Goal: Task Accomplishment & Management: Manage account settings

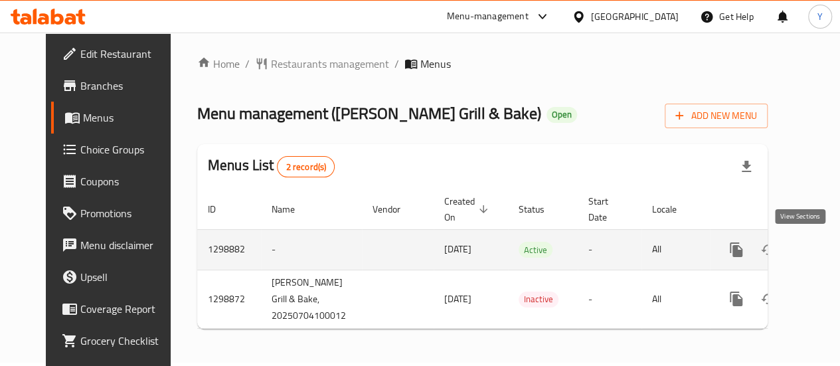
click at [824, 246] on icon "enhanced table" at bounding box center [832, 250] width 16 height 16
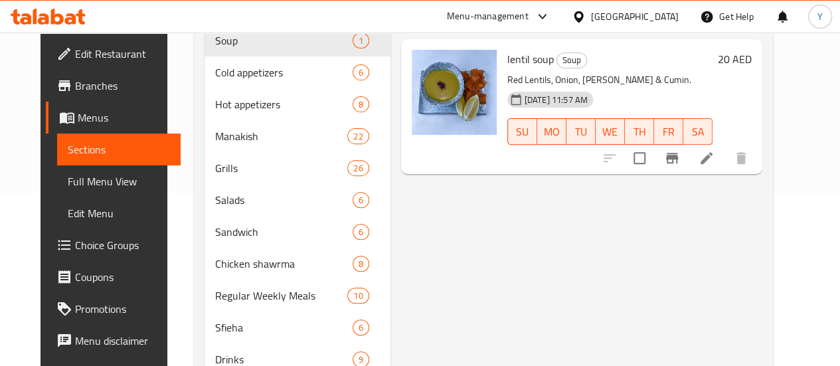
scroll to position [143, 0]
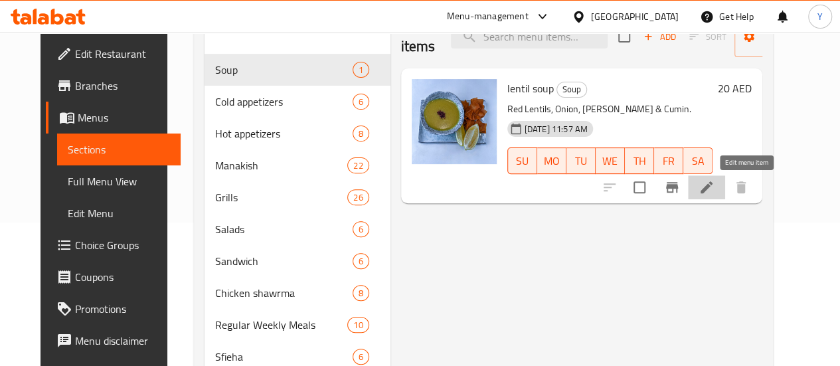
click at [713, 188] on icon at bounding box center [707, 187] width 12 height 12
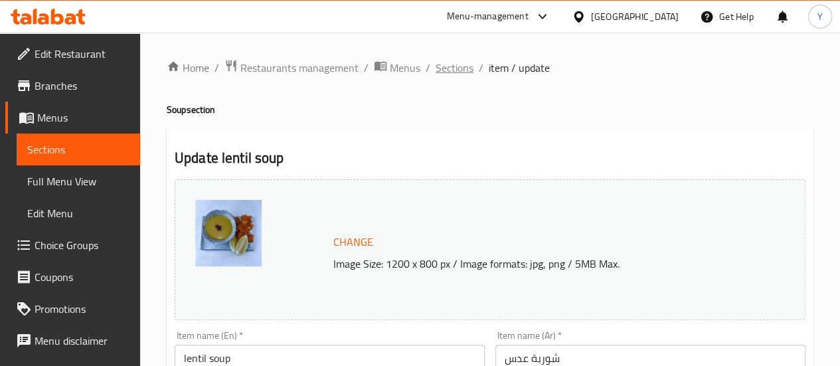
click at [445, 66] on span "Sections" at bounding box center [455, 68] width 38 height 16
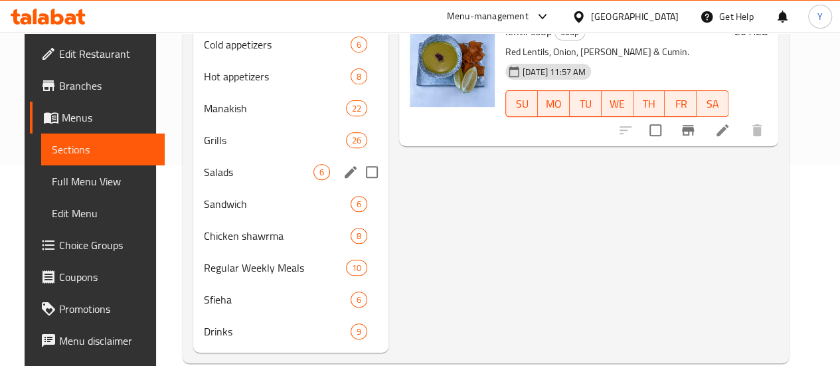
scroll to position [201, 0]
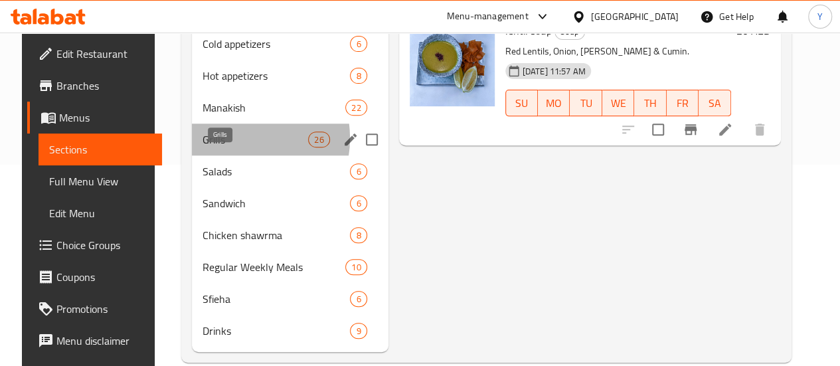
click at [221, 147] on span "Grills" at bounding box center [256, 140] width 106 height 16
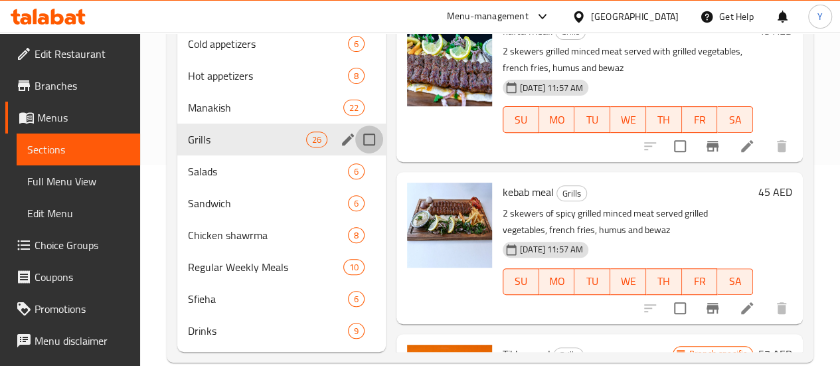
click at [355, 153] on input "Menu sections" at bounding box center [369, 140] width 28 height 28
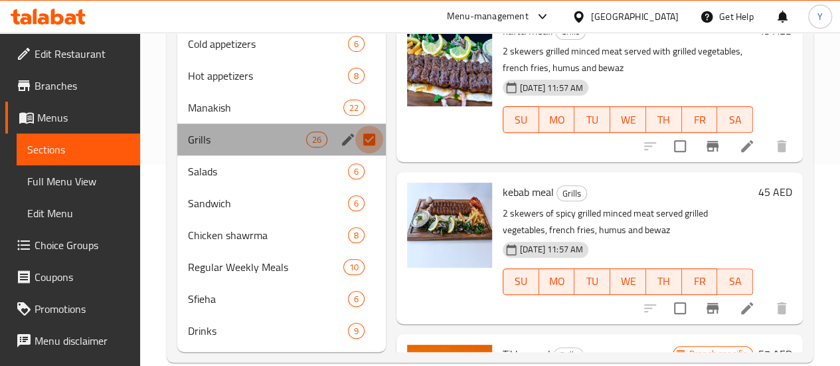
click at [355, 153] on input "Menu sections" at bounding box center [369, 140] width 28 height 28
checkbox input "false"
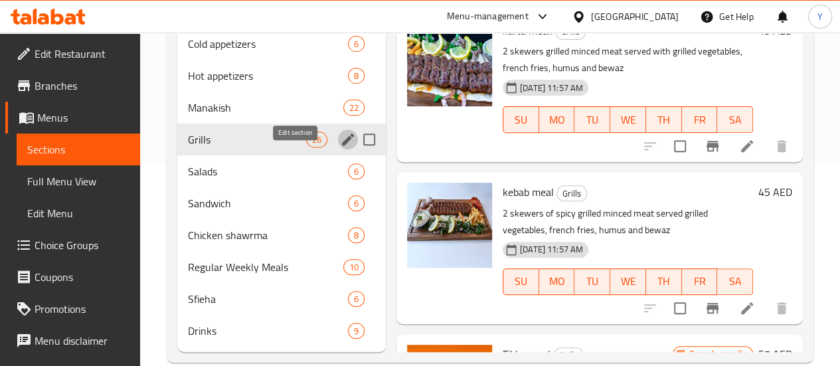
click at [340, 147] on icon "edit" at bounding box center [348, 140] width 16 height 16
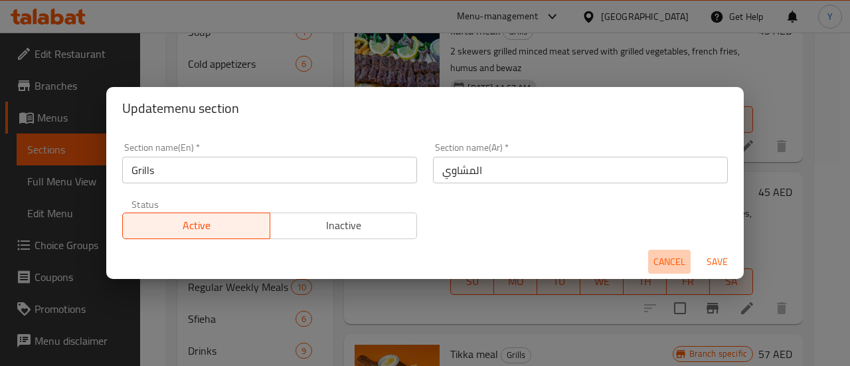
click at [673, 265] on span "Cancel" at bounding box center [670, 262] width 32 height 17
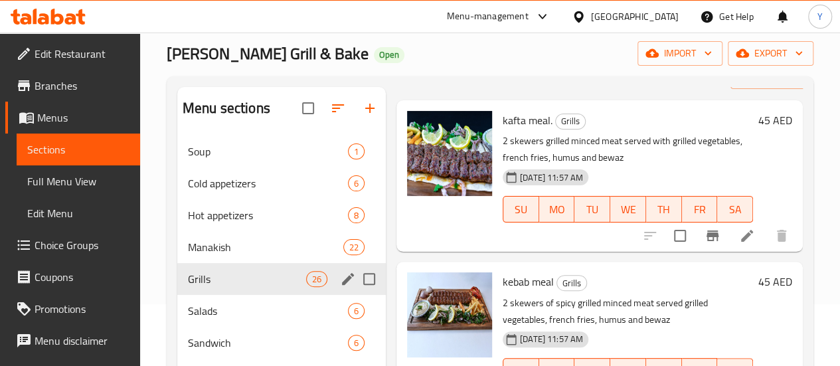
scroll to position [49, 0]
click at [355, 293] on input "Menu sections" at bounding box center [369, 279] width 28 height 28
checkbox input "true"
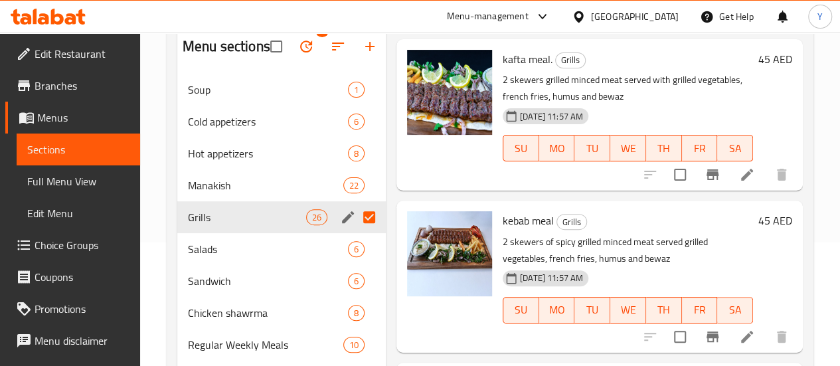
scroll to position [123, 0]
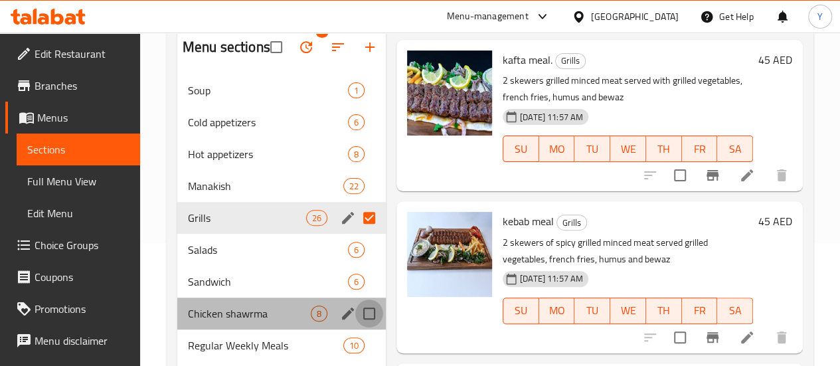
click at [355, 327] on input "Menu sections" at bounding box center [369, 314] width 28 height 28
checkbox input "true"
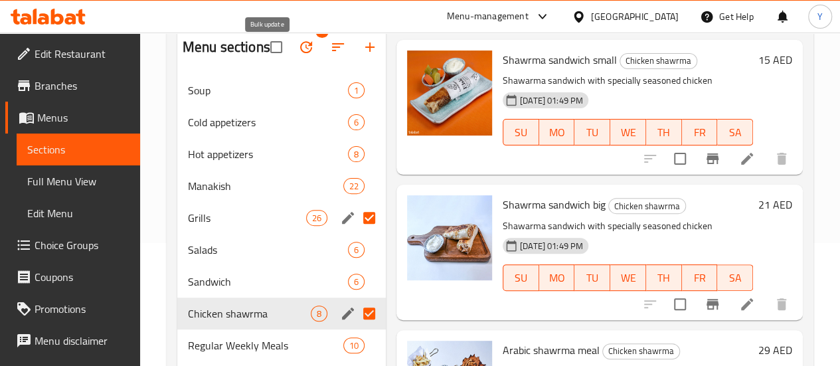
click at [298, 55] on icon "button" at bounding box center [306, 47] width 16 height 16
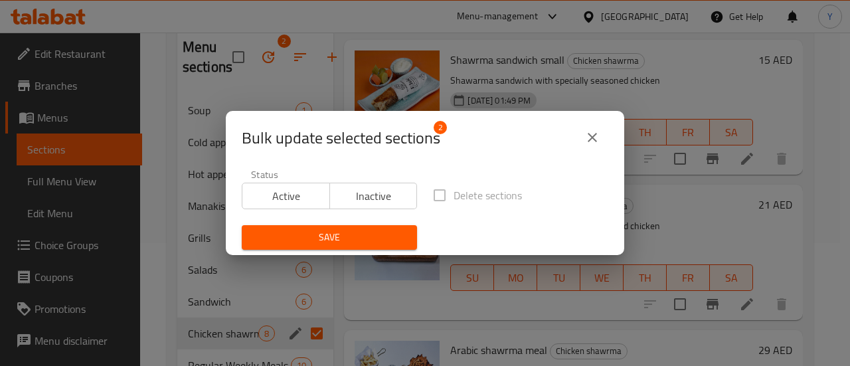
click at [594, 137] on icon "close" at bounding box center [592, 138] width 16 height 16
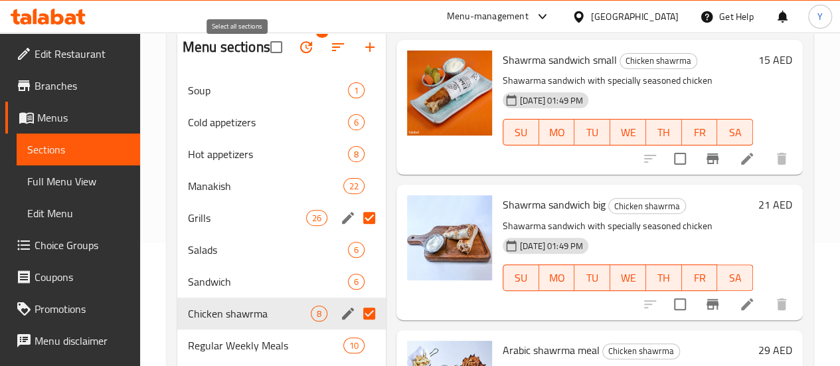
click at [262, 56] on input "checkbox" at bounding box center [276, 47] width 28 height 28
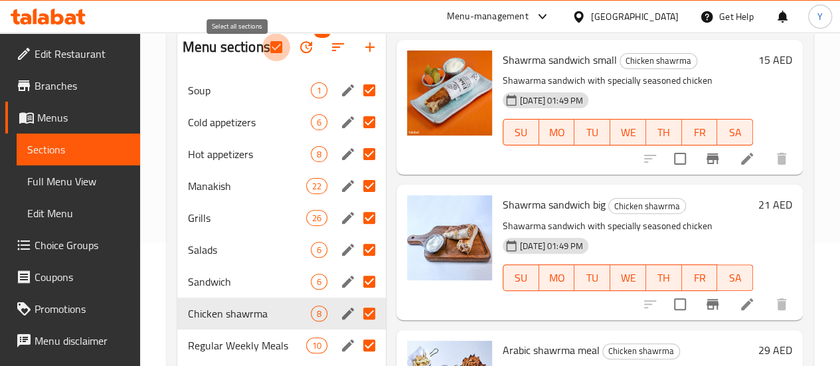
click at [262, 56] on input "checkbox" at bounding box center [276, 47] width 28 height 28
checkbox input "false"
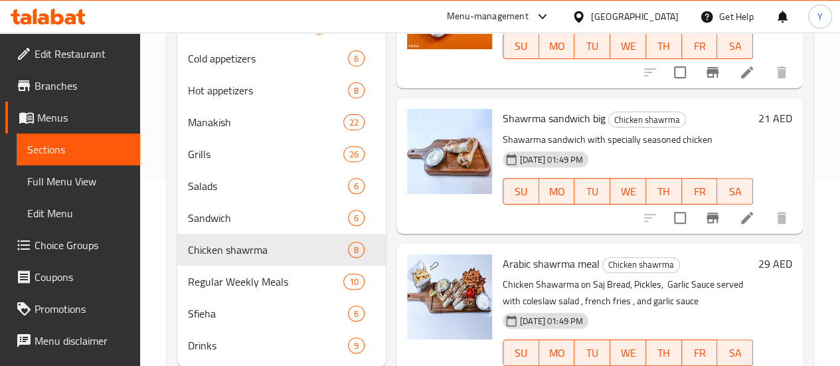
scroll to position [189, 0]
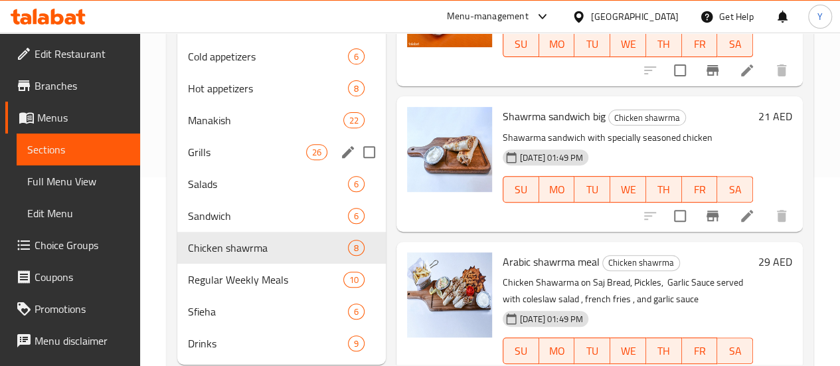
click at [224, 160] on span "Grills" at bounding box center [247, 152] width 118 height 16
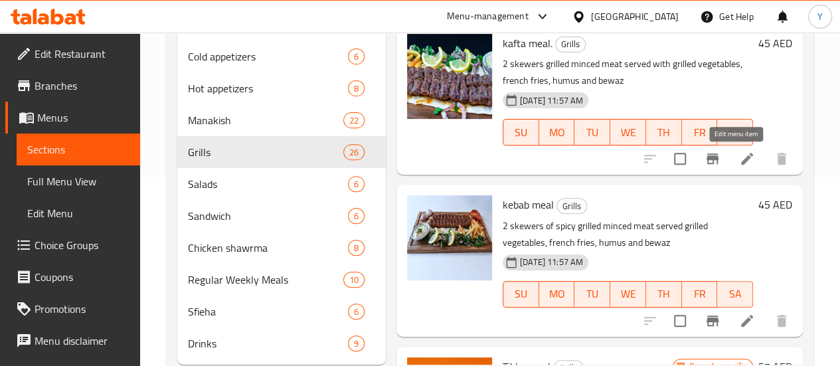
click at [739, 165] on icon at bounding box center [747, 159] width 16 height 16
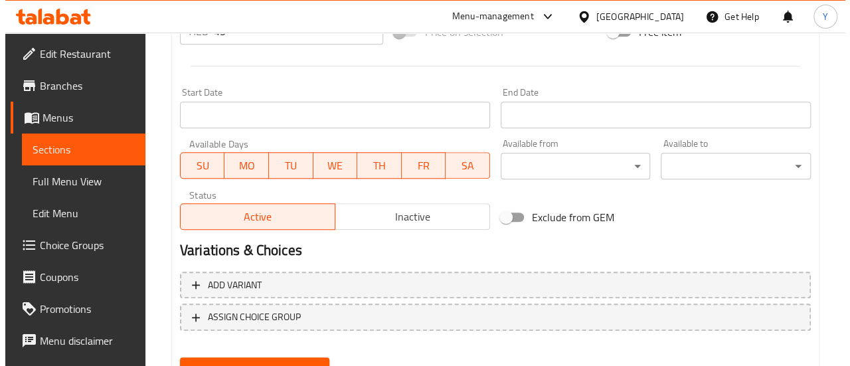
scroll to position [528, 0]
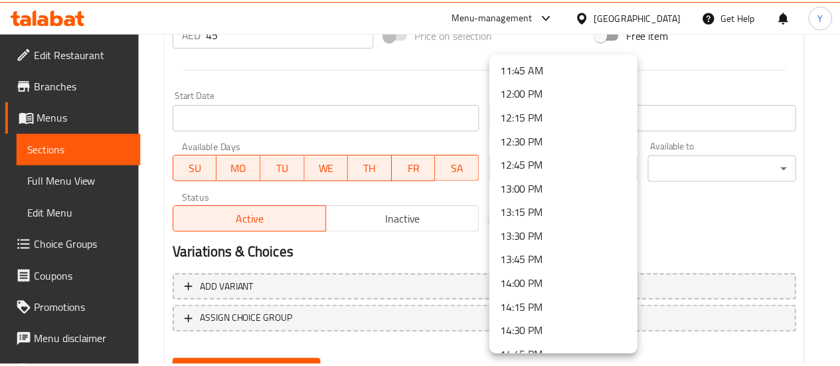
scroll to position [1124, 0]
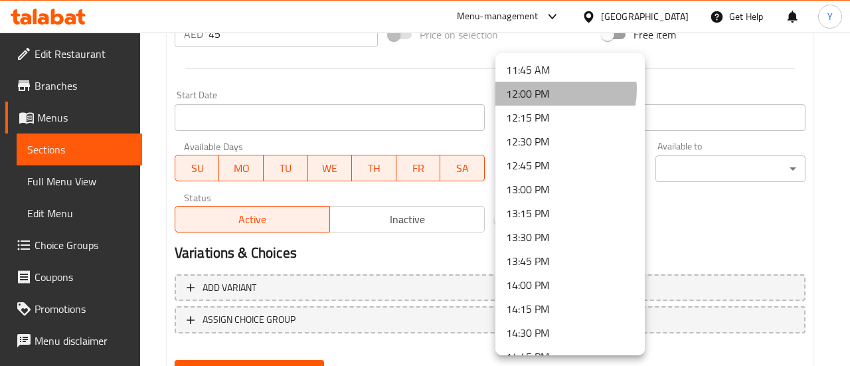
click at [549, 90] on li "12:00 PM" at bounding box center [569, 94] width 149 height 24
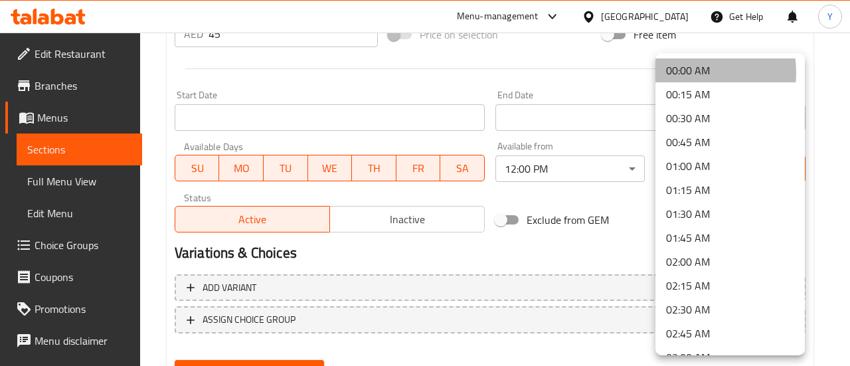
click at [686, 72] on li "00:00 AM" at bounding box center [730, 70] width 149 height 24
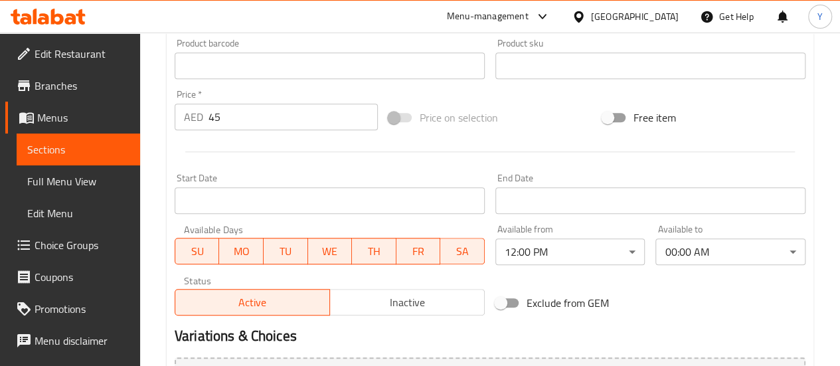
scroll to position [454, 0]
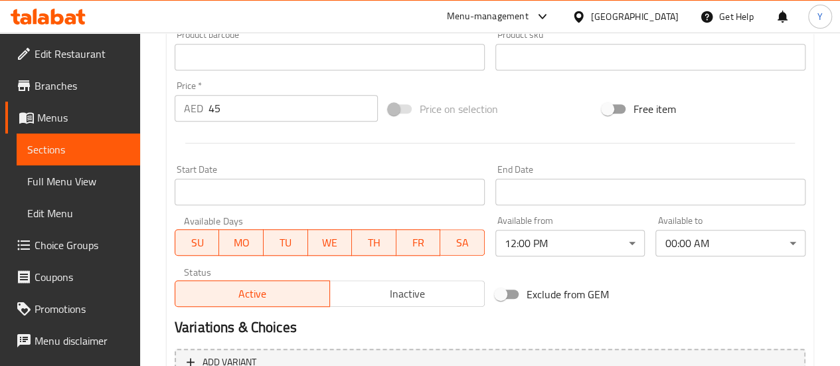
drag, startPoint x: 675, startPoint y: 88, endPoint x: 543, endPoint y: 100, distance: 132.1
click at [543, 100] on div "Price on selection" at bounding box center [490, 109] width 214 height 36
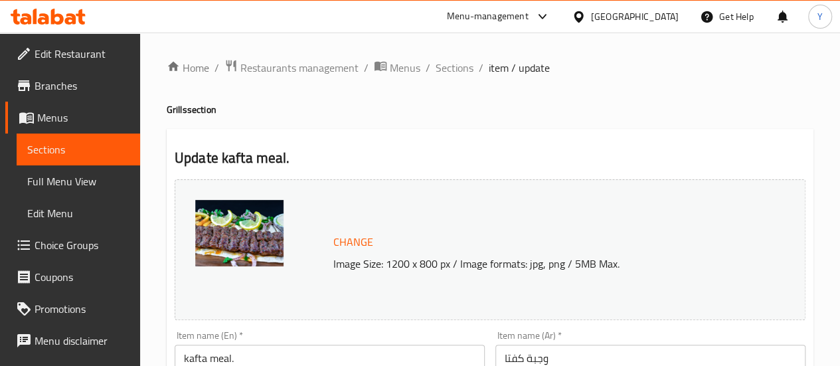
scroll to position [592, 0]
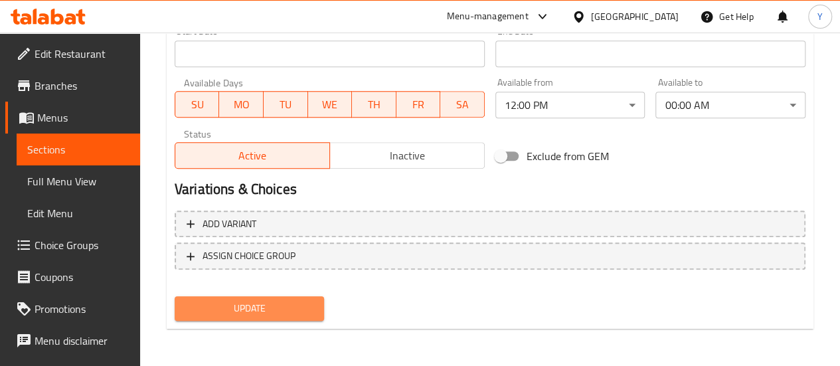
click at [268, 305] on span "Update" at bounding box center [249, 308] width 129 height 17
click at [274, 308] on span "Update" at bounding box center [249, 308] width 129 height 17
click at [282, 301] on span "Update" at bounding box center [249, 308] width 129 height 17
click at [282, 301] on div at bounding box center [420, 183] width 840 height 366
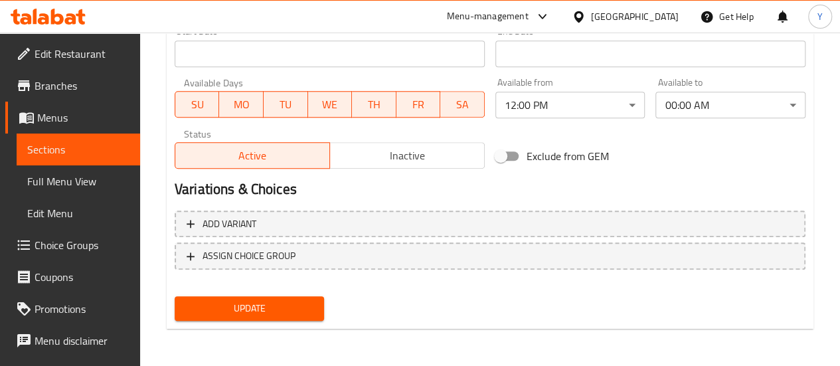
click at [282, 301] on div at bounding box center [420, 183] width 840 height 366
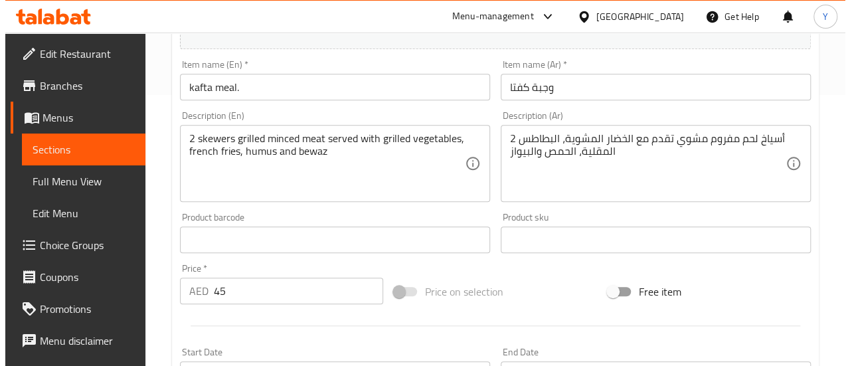
scroll to position [0, 0]
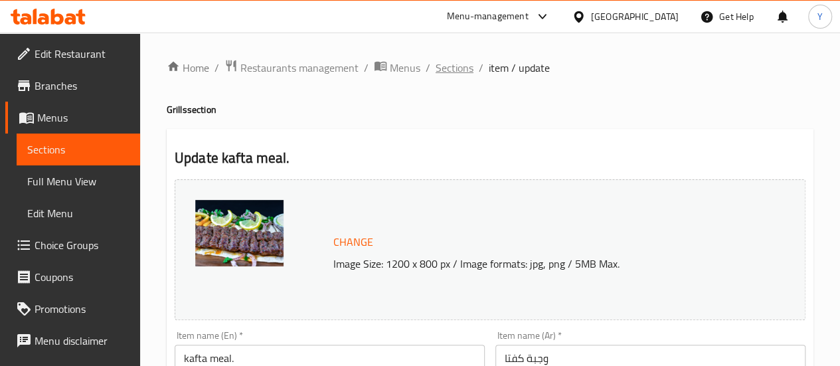
click at [456, 72] on span "Sections" at bounding box center [455, 68] width 38 height 16
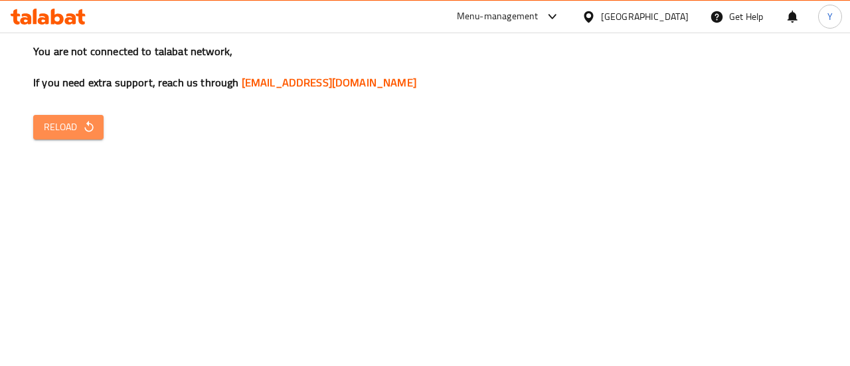
click at [81, 130] on span "Reload" at bounding box center [68, 127] width 49 height 17
click at [87, 122] on icon "button" at bounding box center [88, 126] width 9 height 11
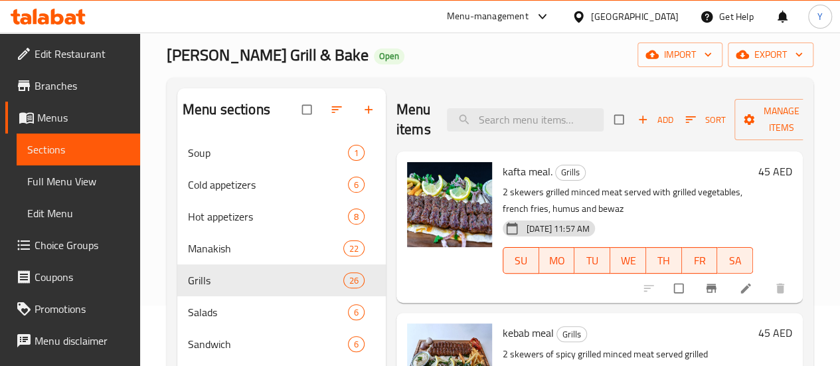
scroll to position [60, 0]
click at [606, 119] on input "checkbox" at bounding box center [620, 120] width 28 height 25
checkbox input "true"
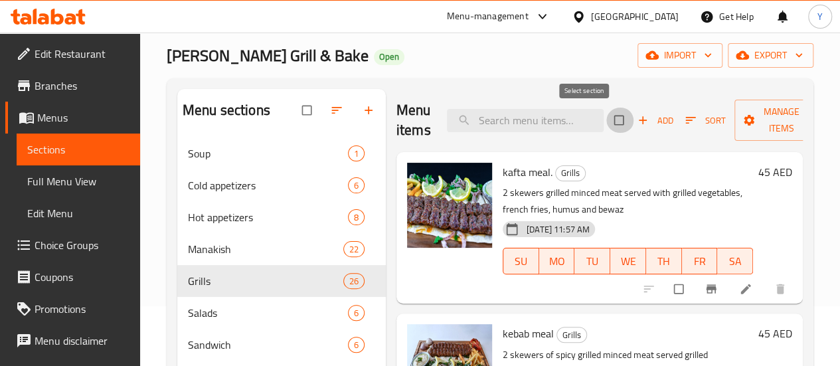
checkbox input "true"
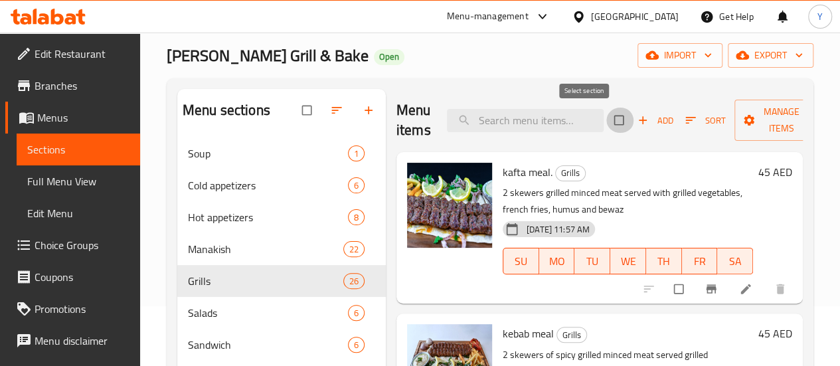
checkbox input "true"
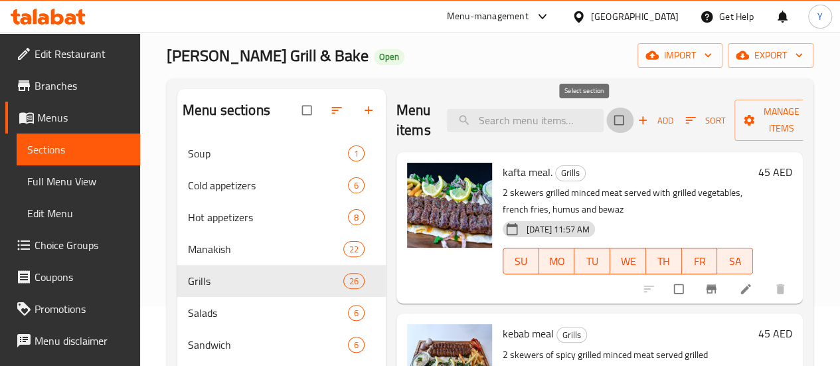
checkbox input "true"
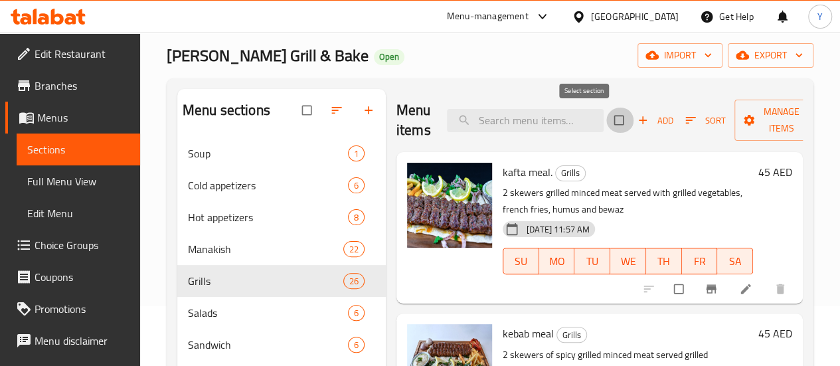
checkbox input "true"
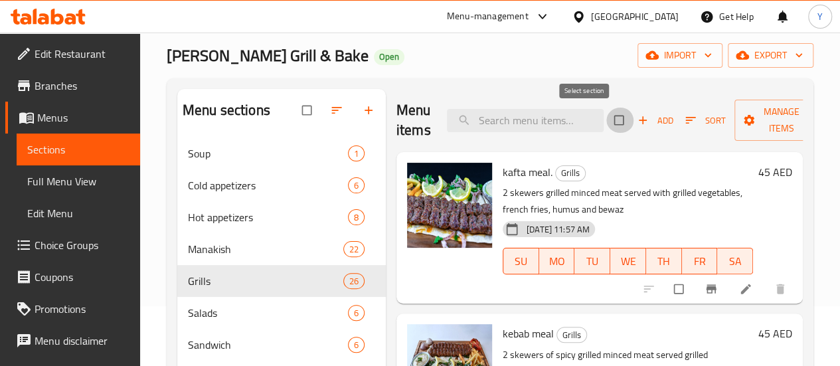
checkbox input "true"
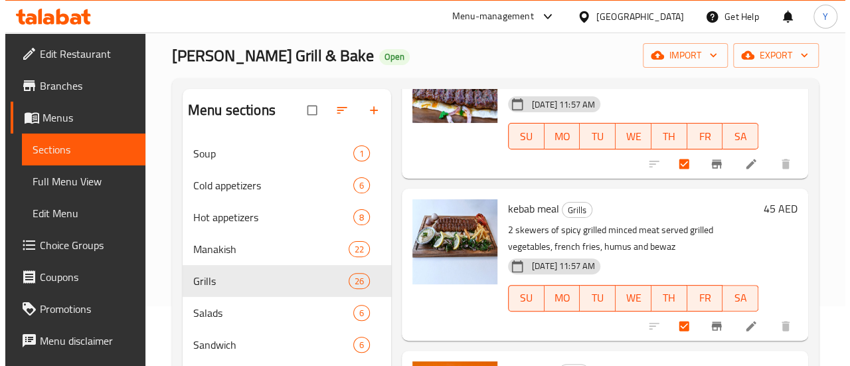
scroll to position [0, 0]
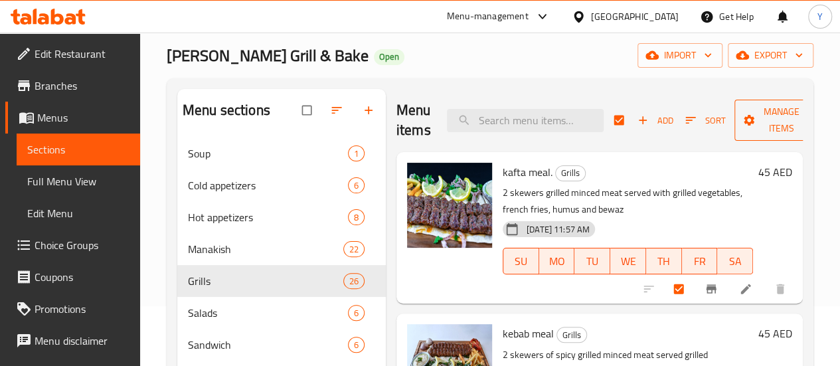
click at [745, 130] on span "Manage items" at bounding box center [781, 120] width 73 height 33
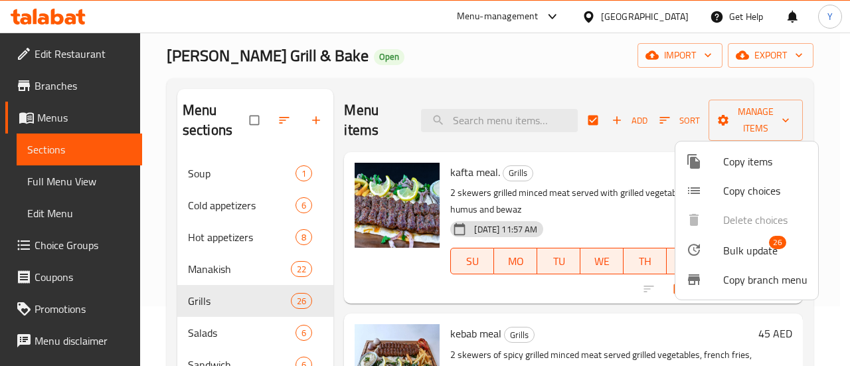
click at [772, 248] on span "26" at bounding box center [777, 242] width 17 height 13
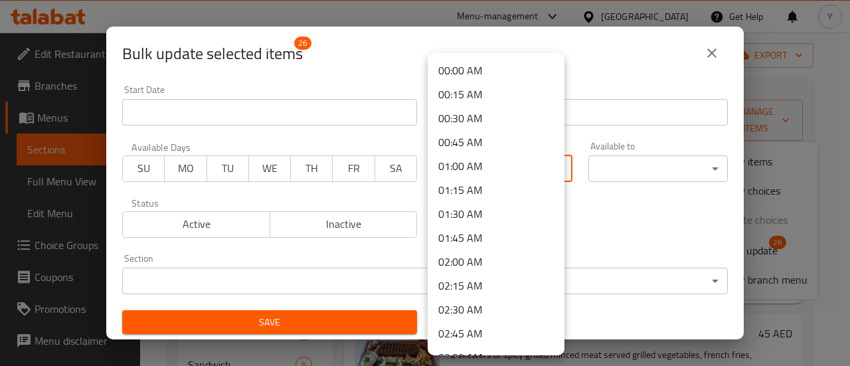
click at [533, 167] on body "​ Menu-management United Arab Emirates Get Help Y Edit Restaurant Branches Menu…" at bounding box center [425, 139] width 850 height 333
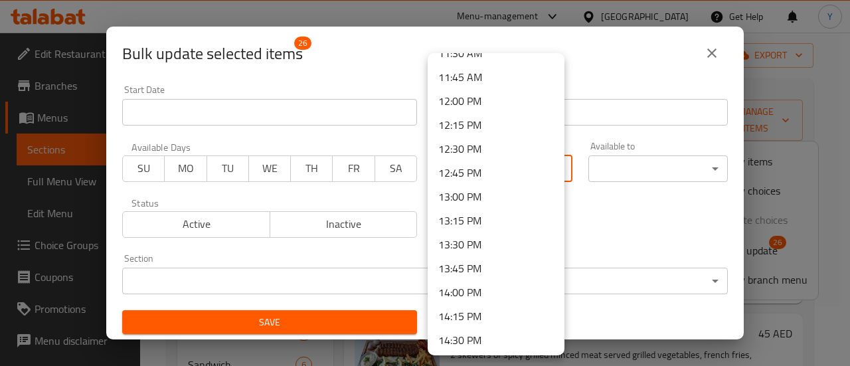
scroll to position [1117, 0]
click at [468, 92] on li "12:00 PM" at bounding box center [496, 102] width 137 height 24
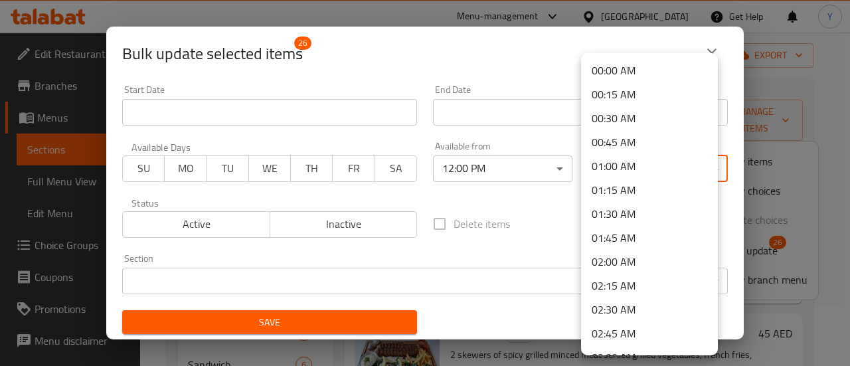
click at [622, 172] on body "​ Menu-management United Arab Emirates Get Help Y Edit Restaurant Branches Menu…" at bounding box center [425, 139] width 850 height 333
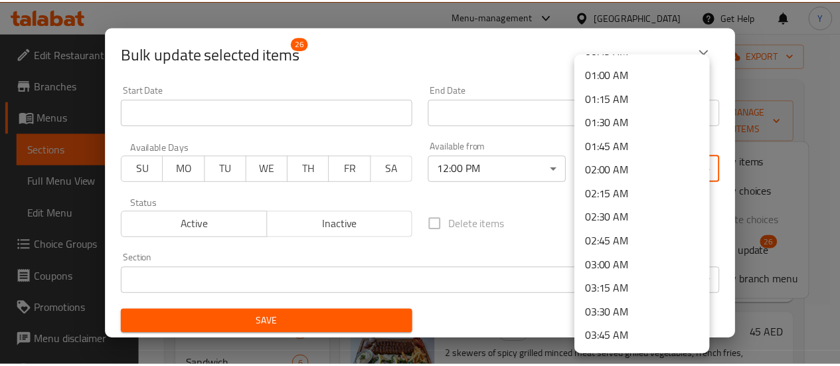
scroll to position [0, 0]
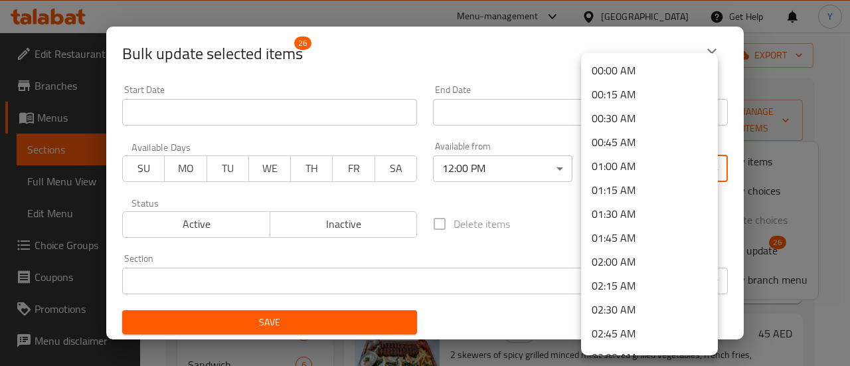
click at [644, 77] on li "00:00 AM" at bounding box center [649, 70] width 137 height 24
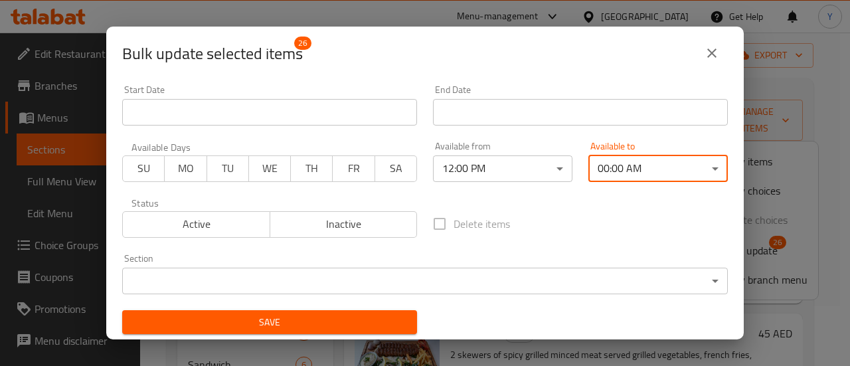
click at [286, 326] on span "Save" at bounding box center [270, 322] width 274 height 17
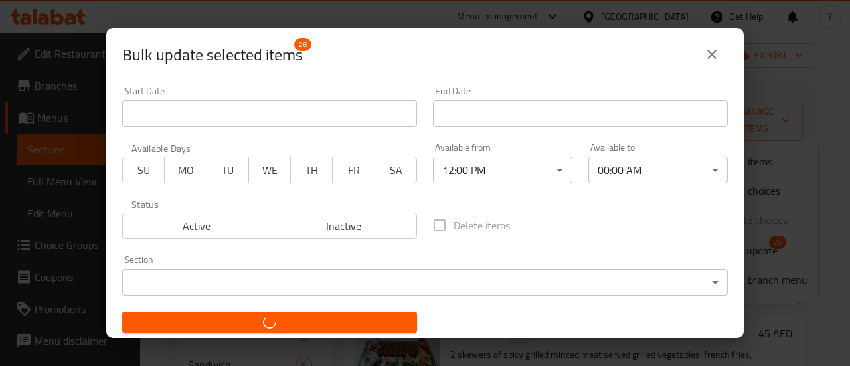
checkbox input "false"
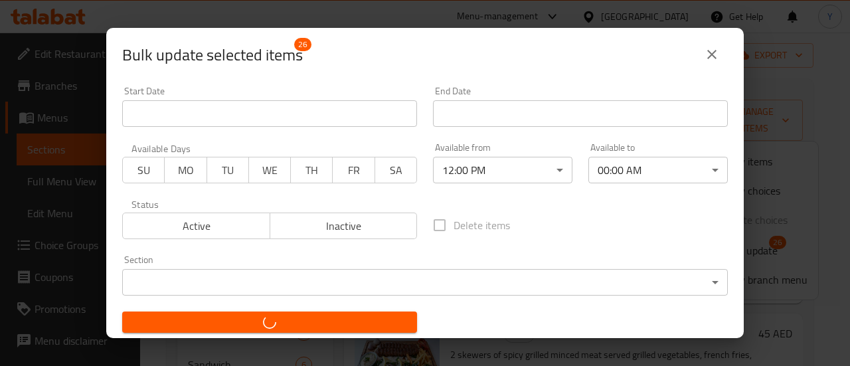
checkbox input "false"
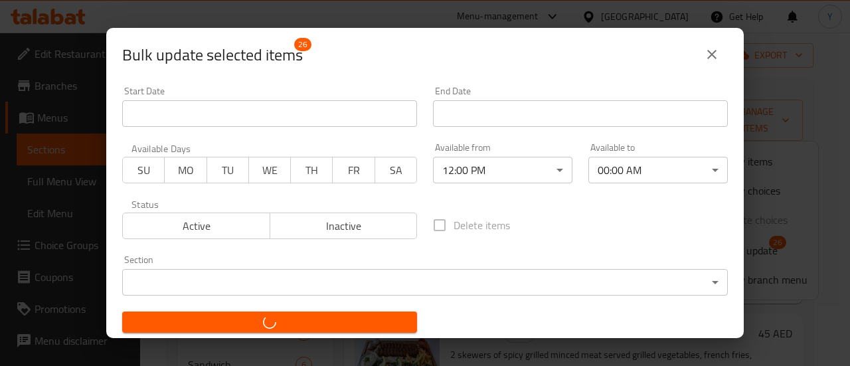
checkbox input "false"
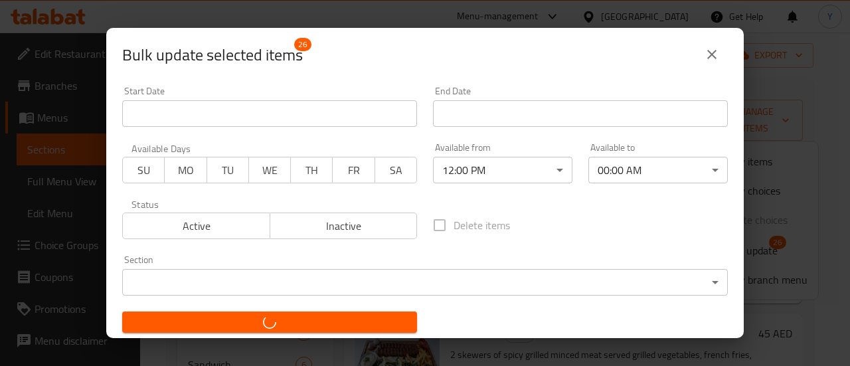
checkbox input "false"
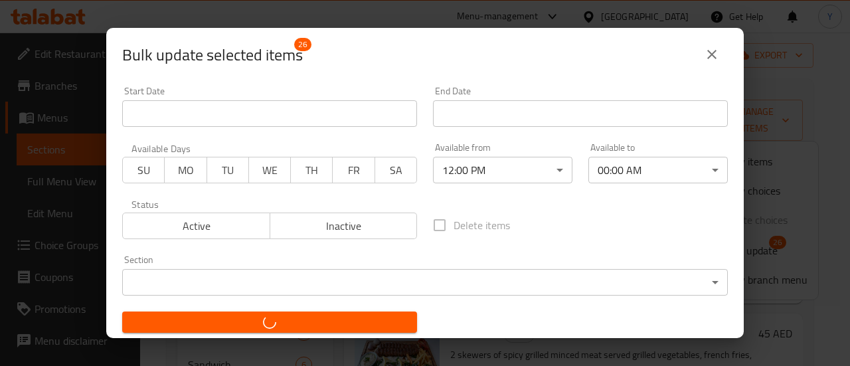
checkbox input "false"
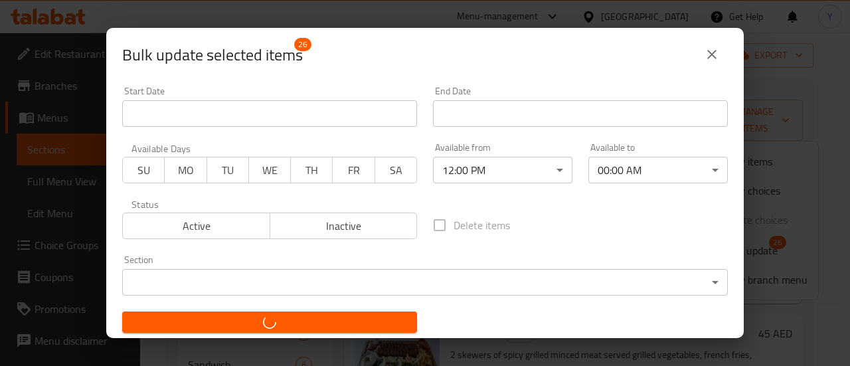
checkbox input "false"
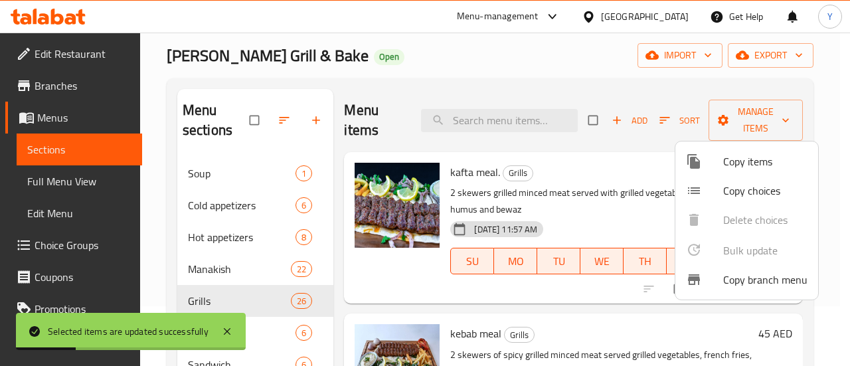
click at [623, 219] on div at bounding box center [425, 183] width 850 height 366
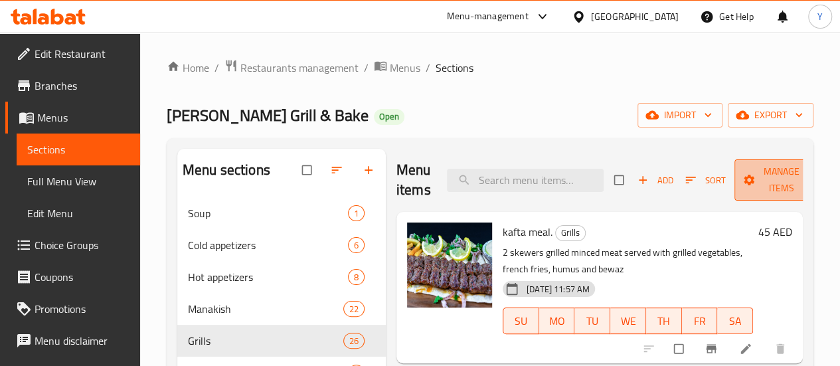
click at [762, 161] on button "Manage items" at bounding box center [782, 179] width 94 height 41
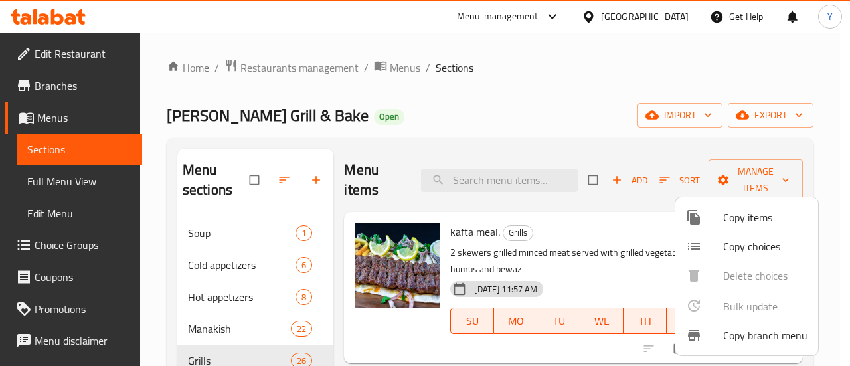
click at [580, 177] on div at bounding box center [425, 183] width 850 height 366
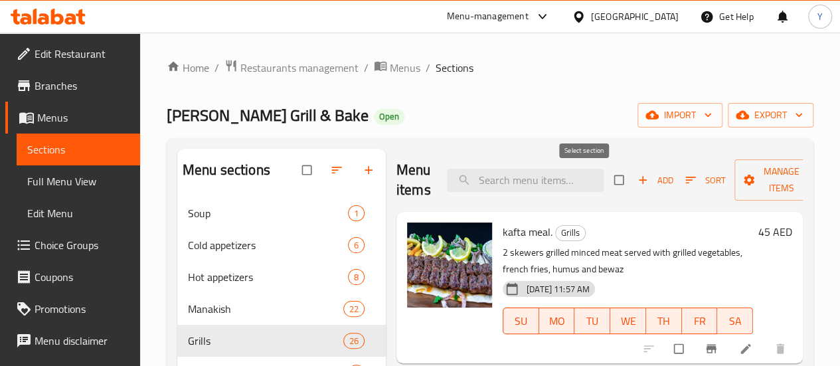
click at [606, 177] on input "checkbox" at bounding box center [620, 179] width 28 height 25
checkbox input "true"
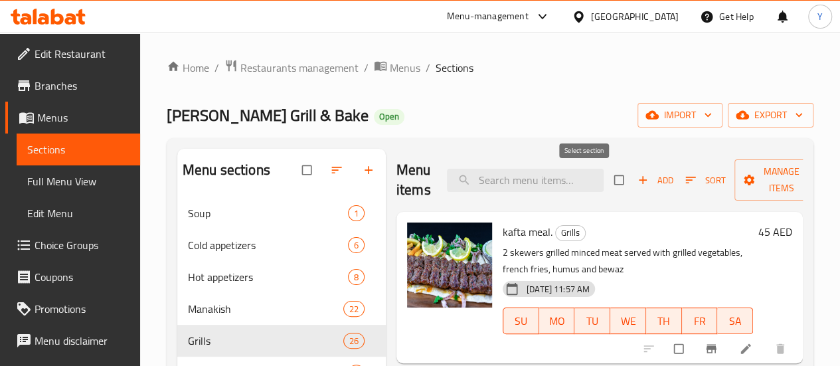
checkbox input "true"
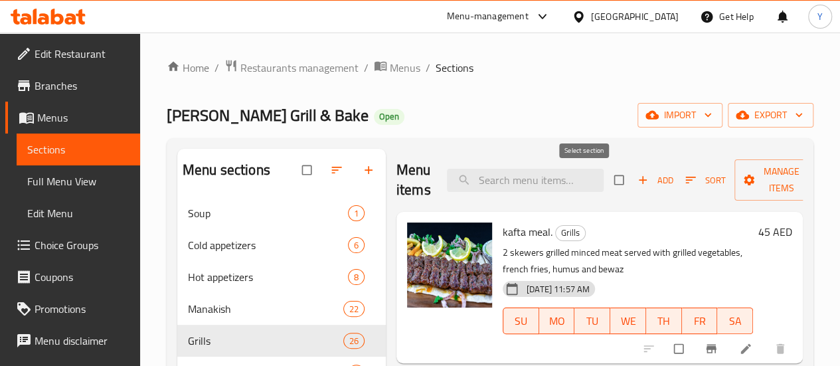
checkbox input "true"
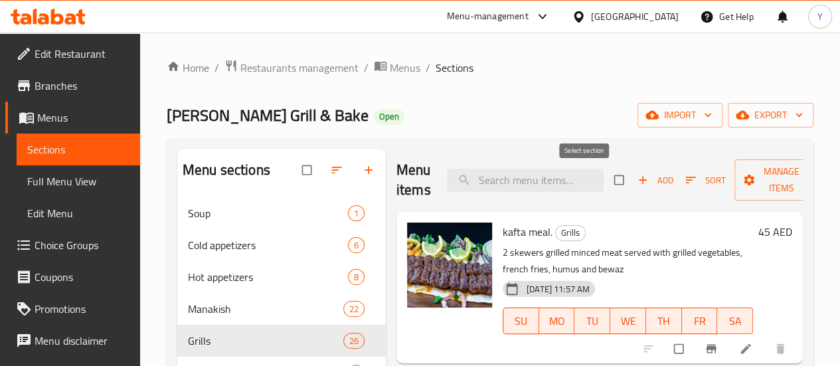
checkbox input "true"
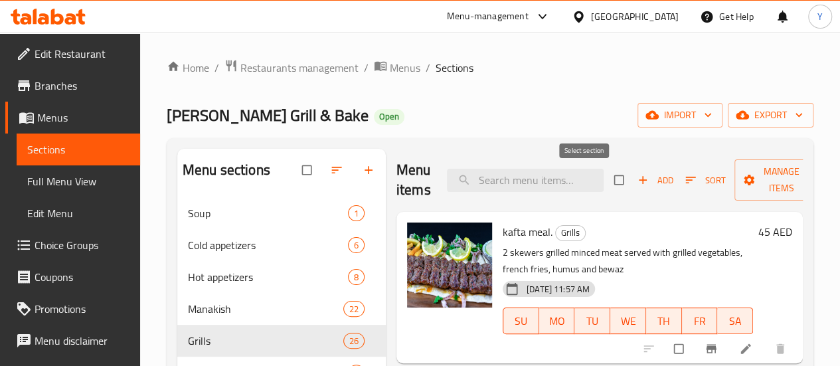
checkbox input "true"
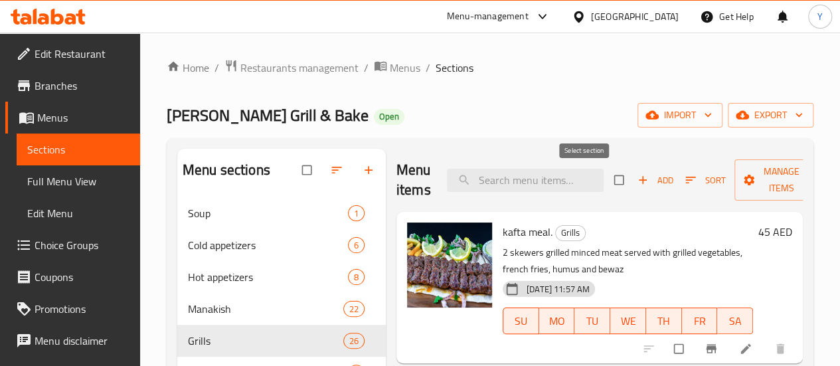
checkbox input "true"
click at [745, 187] on span "Manage items" at bounding box center [781, 179] width 73 height 33
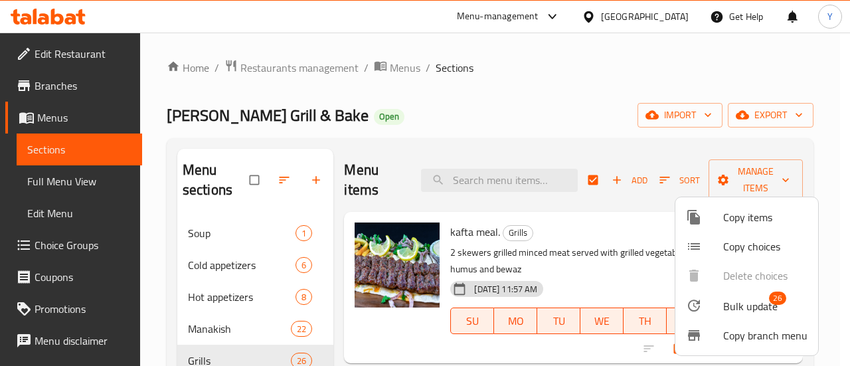
click at [755, 305] on span "Bulk update" at bounding box center [750, 306] width 54 height 16
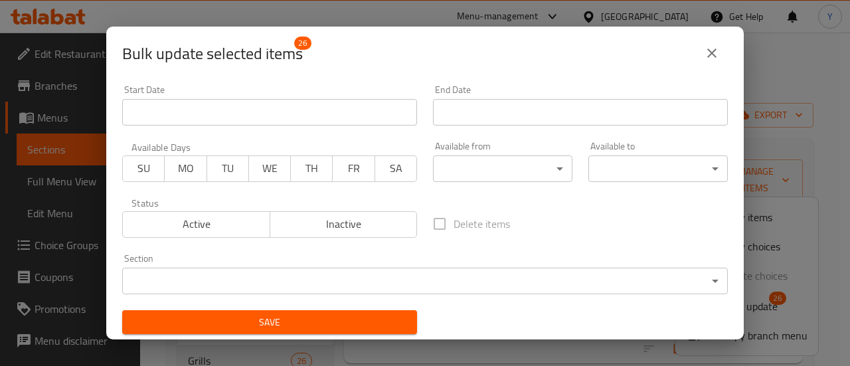
click at [143, 161] on span "SU" at bounding box center [143, 168] width 31 height 19
click at [178, 165] on span "MO" at bounding box center [185, 168] width 31 height 19
click at [217, 167] on span "TU" at bounding box center [228, 168] width 31 height 19
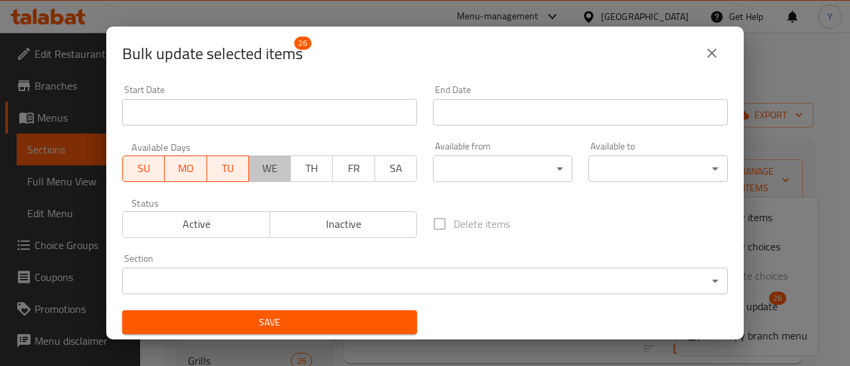
click at [256, 173] on span "WE" at bounding box center [269, 168] width 31 height 19
click at [333, 173] on button "FR" at bounding box center [354, 168] width 43 height 27
click at [326, 173] on button "TH" at bounding box center [311, 168] width 43 height 27
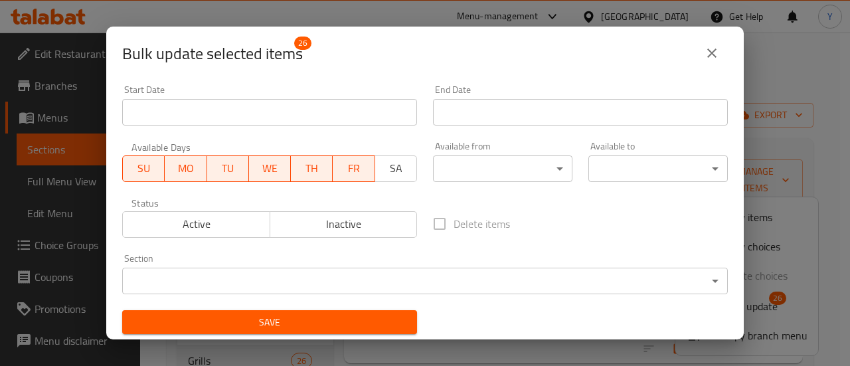
click at [409, 164] on button "SA" at bounding box center [396, 168] width 43 height 27
click at [453, 176] on body "​ Menu-management United Arab Emirates Get Help Y Edit Restaurant Branches Menu…" at bounding box center [425, 199] width 850 height 333
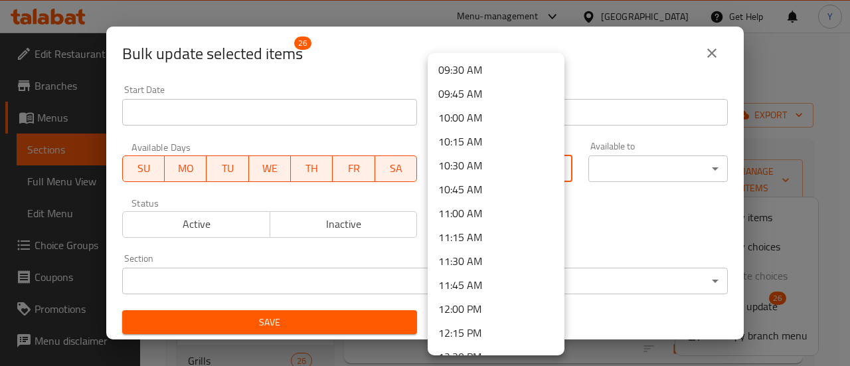
scroll to position [1112, 0]
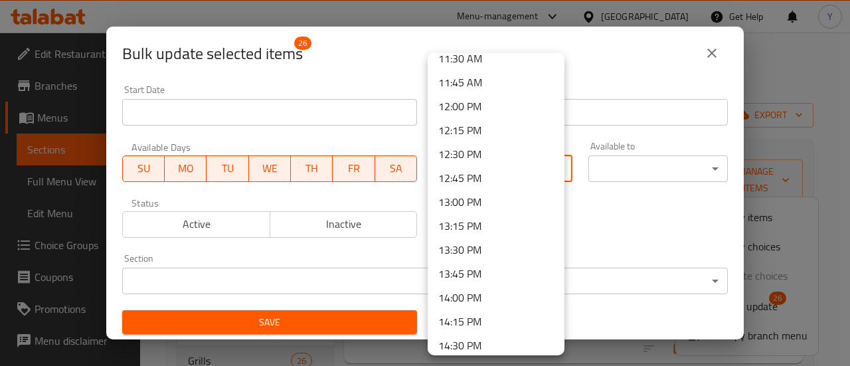
click at [468, 103] on li "12:00 PM" at bounding box center [496, 106] width 137 height 24
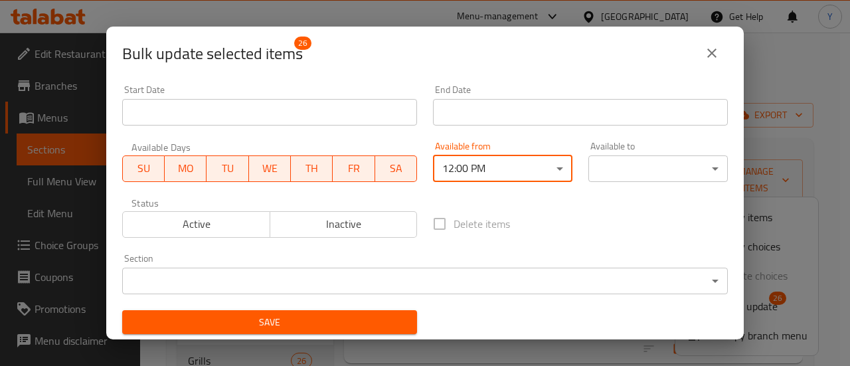
click at [602, 168] on body "​ Menu-management United Arab Emirates Get Help Y Edit Restaurant Branches Menu…" at bounding box center [425, 199] width 850 height 333
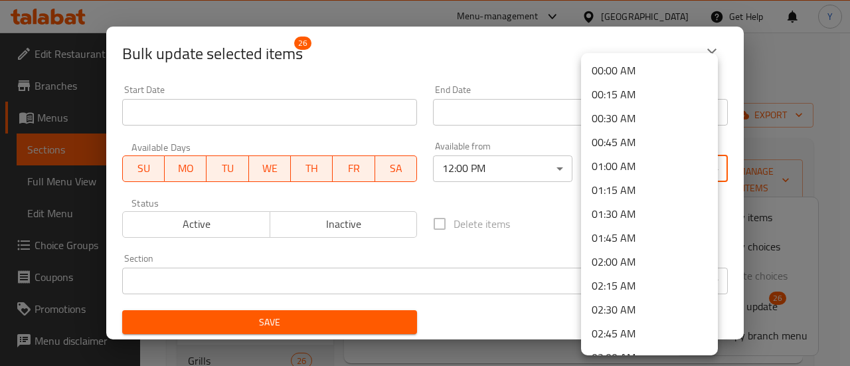
click at [630, 65] on li "00:00 AM" at bounding box center [649, 70] width 137 height 24
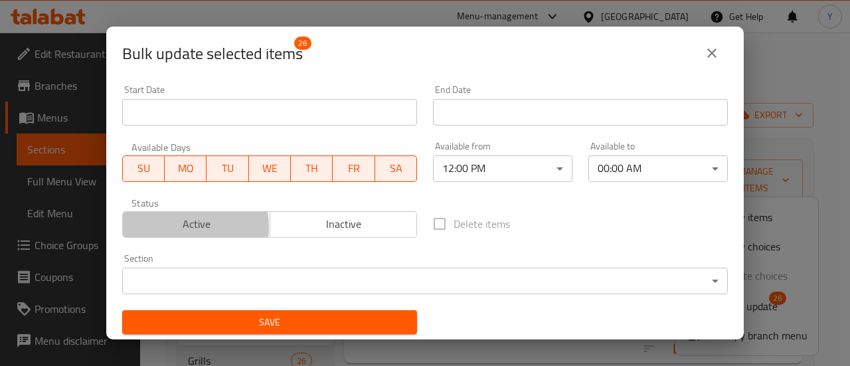
click at [190, 226] on span "Active" at bounding box center [196, 224] width 137 height 19
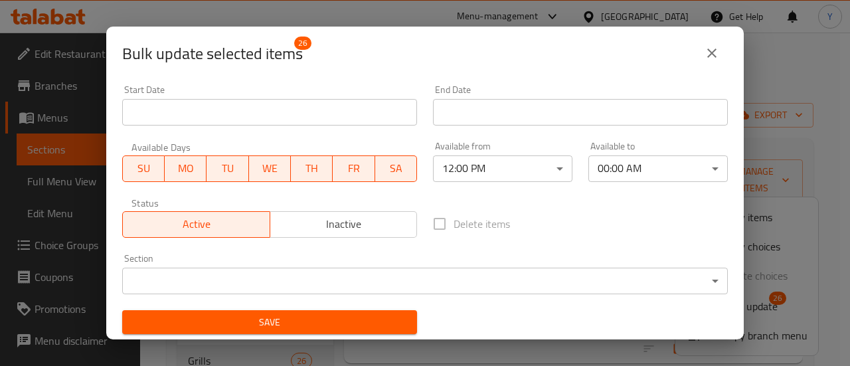
click at [286, 315] on span "Save" at bounding box center [270, 322] width 274 height 17
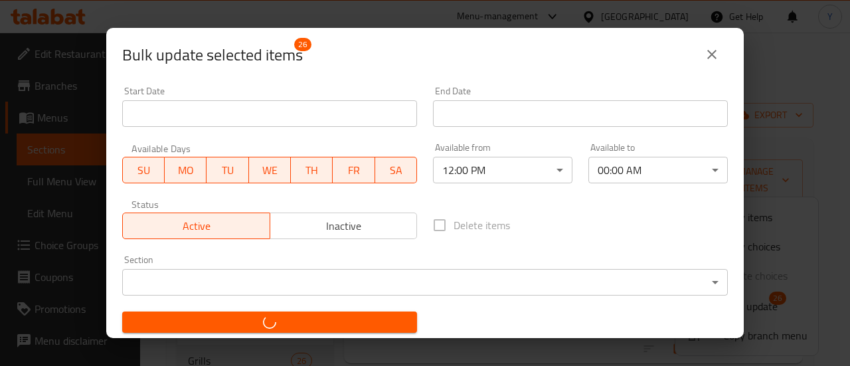
checkbox input "false"
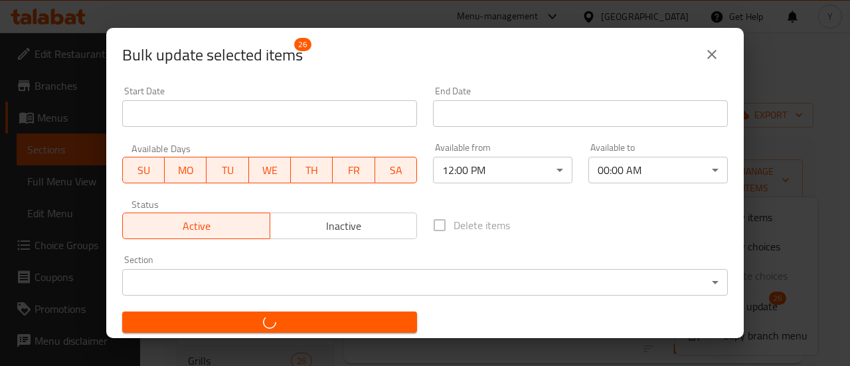
checkbox input "false"
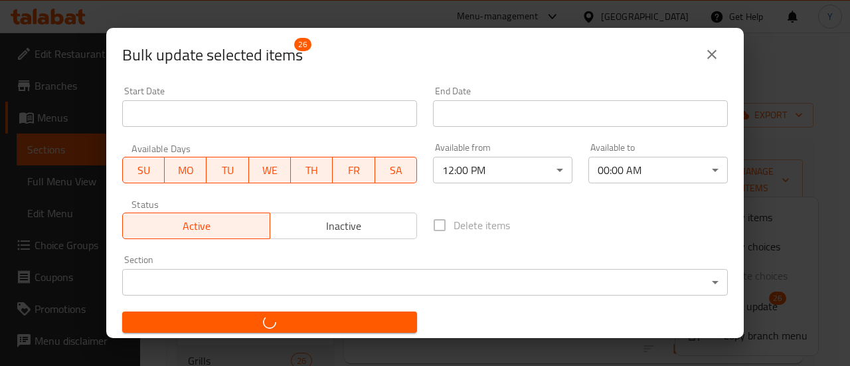
checkbox input "false"
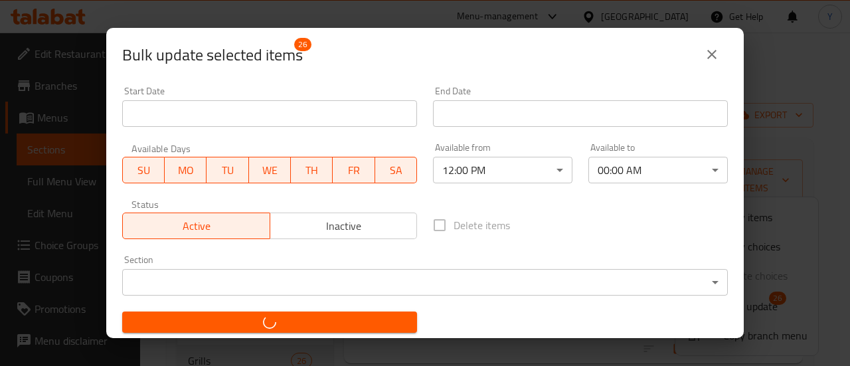
checkbox input "false"
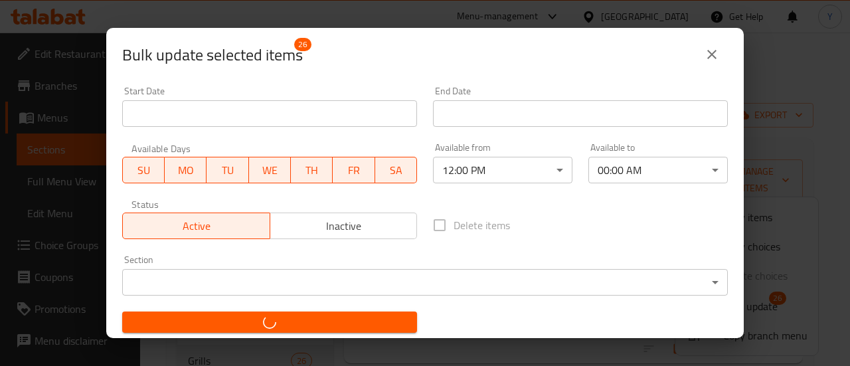
checkbox input "false"
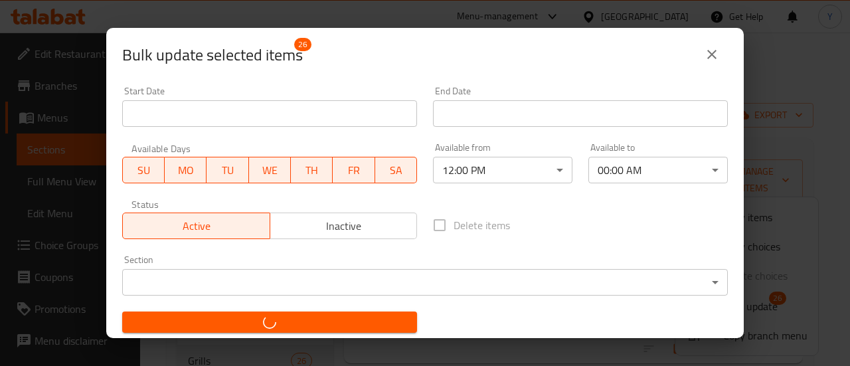
checkbox input "false"
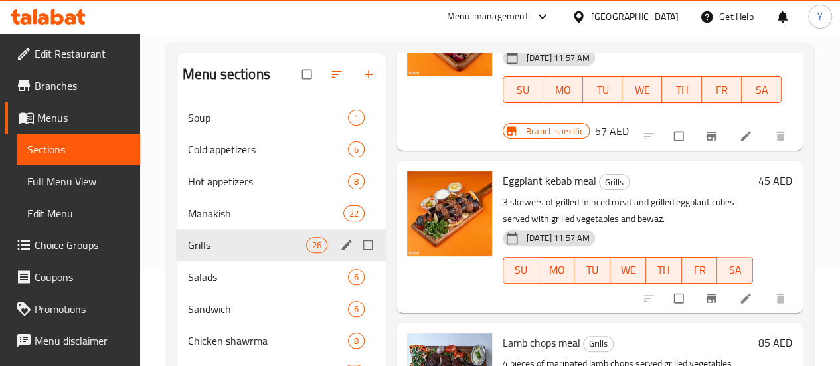
scroll to position [135, 0]
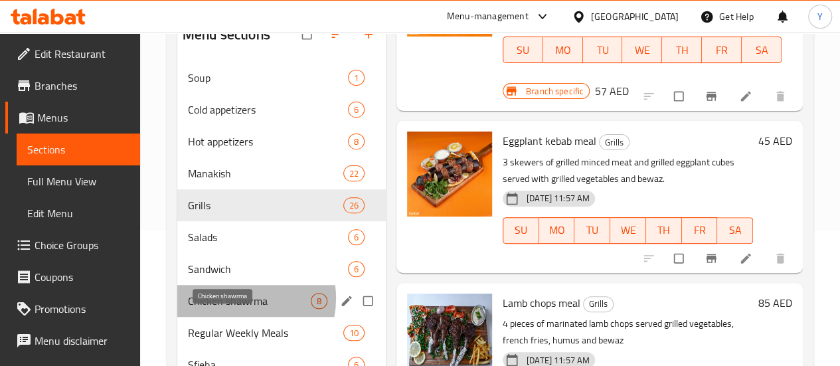
click at [236, 309] on span "Chicken shawrma" at bounding box center [249, 301] width 123 height 16
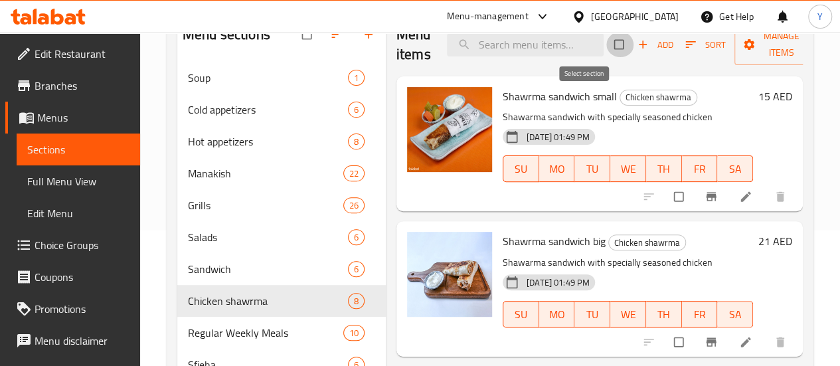
click at [606, 46] on input "checkbox" at bounding box center [620, 44] width 28 height 25
checkbox input "true"
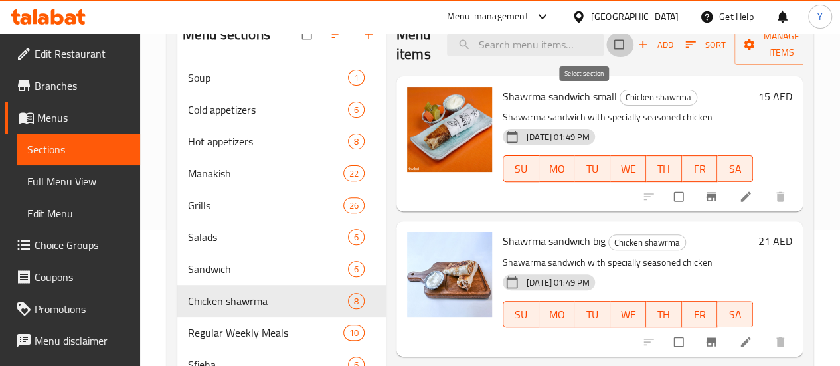
checkbox input "true"
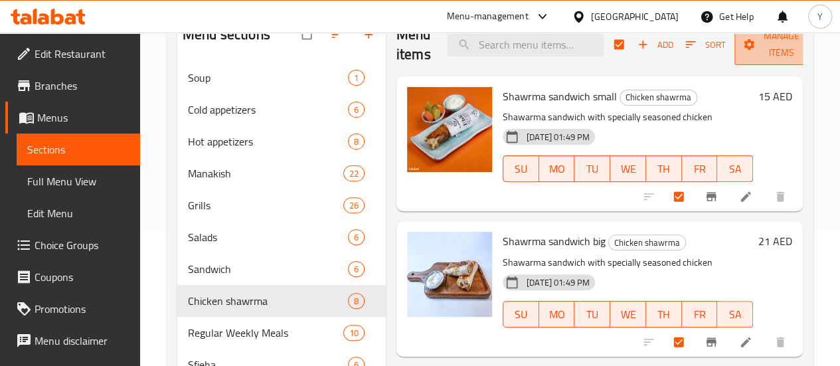
click at [745, 48] on span "Manage items" at bounding box center [781, 44] width 73 height 33
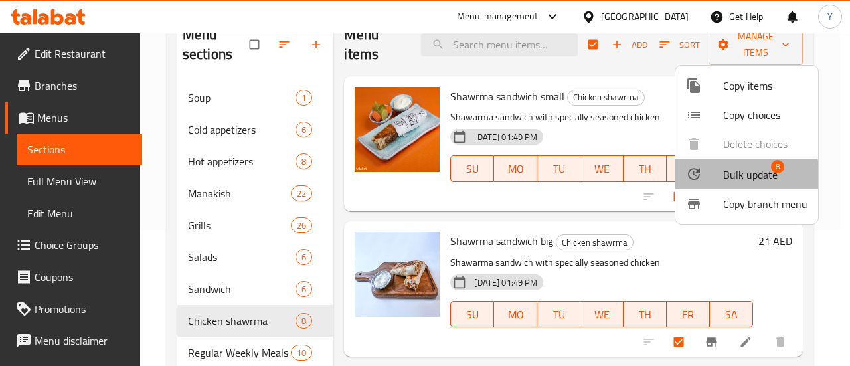
click at [739, 179] on span "Bulk update" at bounding box center [750, 175] width 54 height 16
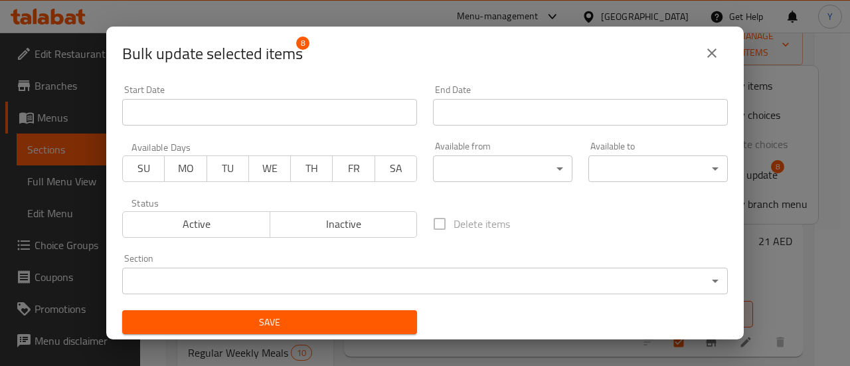
click at [159, 168] on button "SU" at bounding box center [143, 168] width 43 height 27
click at [170, 169] on span "MO" at bounding box center [185, 168] width 31 height 19
click at [228, 163] on span "TU" at bounding box center [228, 168] width 31 height 19
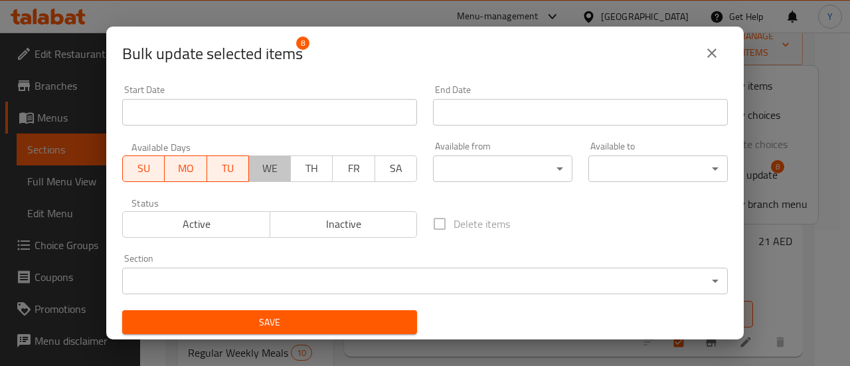
click at [262, 167] on span "WE" at bounding box center [269, 168] width 31 height 19
click at [305, 165] on span "TH" at bounding box center [311, 168] width 31 height 19
click at [339, 165] on span "FR" at bounding box center [354, 168] width 31 height 19
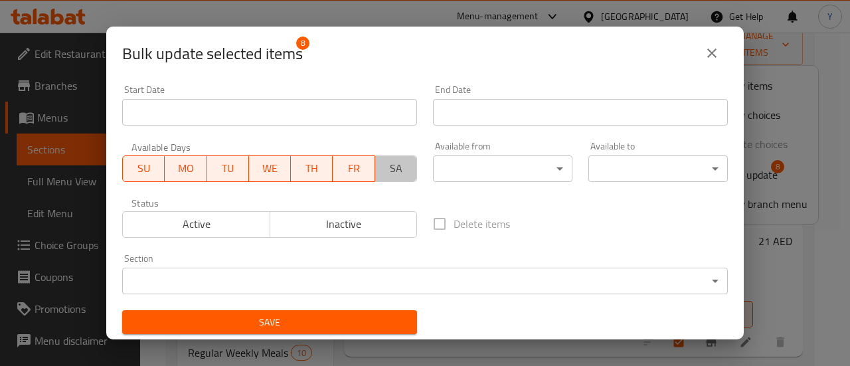
click at [392, 161] on span "SA" at bounding box center [396, 168] width 31 height 19
click at [463, 161] on body "​ Menu-management [GEOGRAPHIC_DATA] Get Help Y Edit Restaurant Branches Menus S…" at bounding box center [425, 63] width 850 height 333
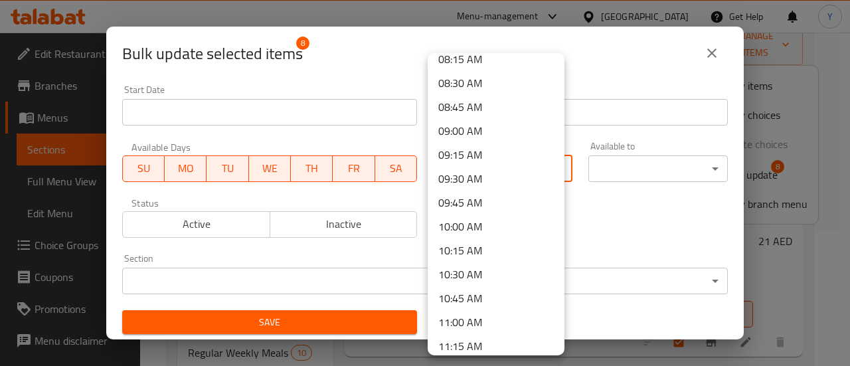
scroll to position [801, 0]
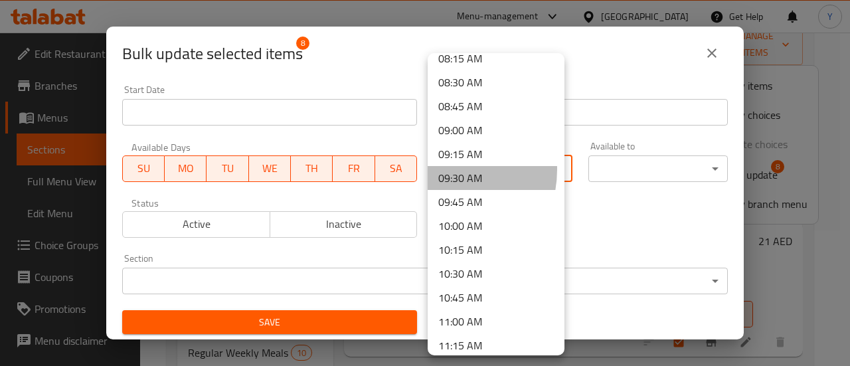
drag, startPoint x: 463, startPoint y: 161, endPoint x: 438, endPoint y: 169, distance: 26.5
click at [438, 169] on li "09:30 AM" at bounding box center [496, 178] width 137 height 24
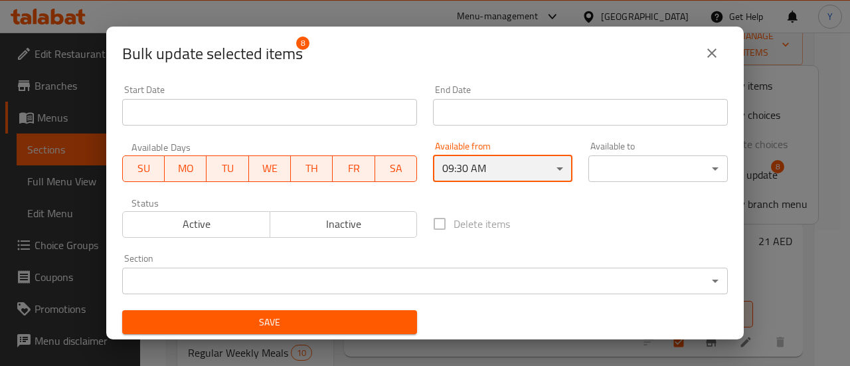
scroll to position [0, 0]
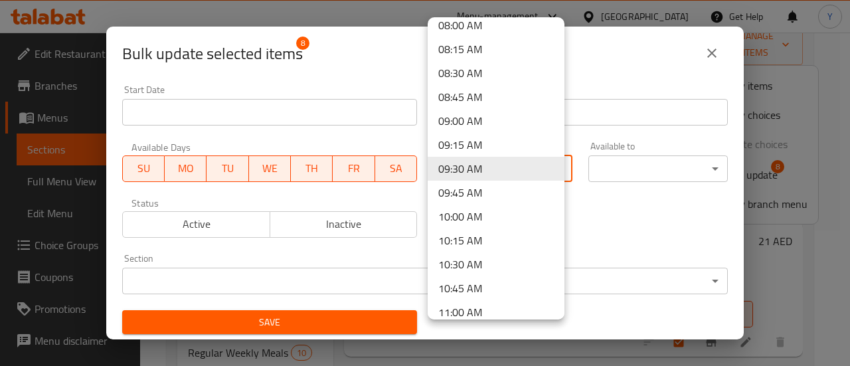
click at [438, 169] on body "​ Menu-management [GEOGRAPHIC_DATA] Get Help Y Edit Restaurant Branches Menus S…" at bounding box center [425, 63] width 850 height 333
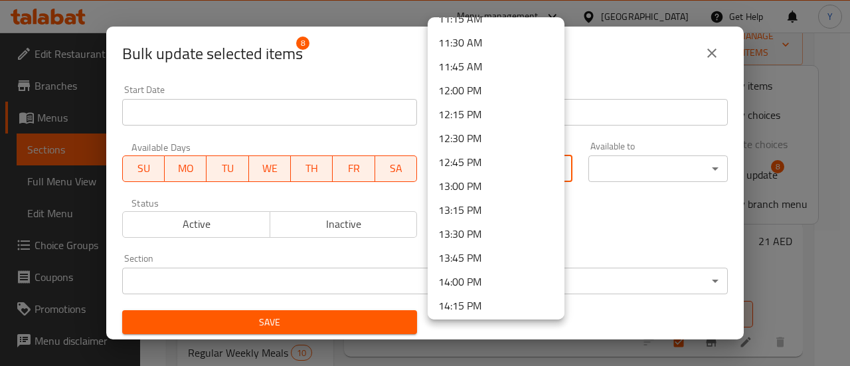
scroll to position [1081, 0]
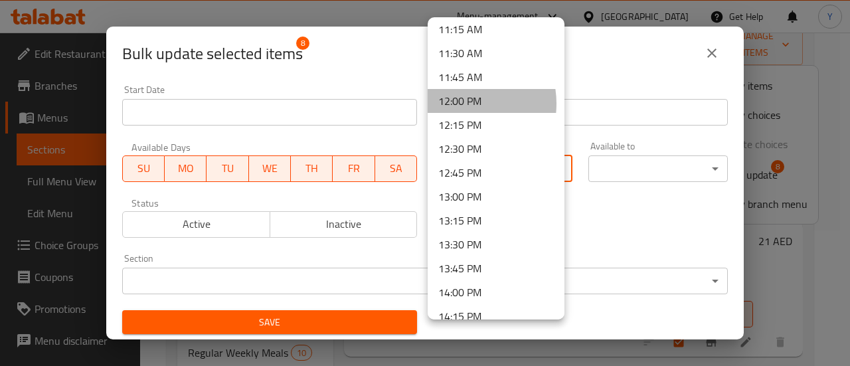
click at [459, 103] on li "12:00 PM" at bounding box center [496, 101] width 137 height 24
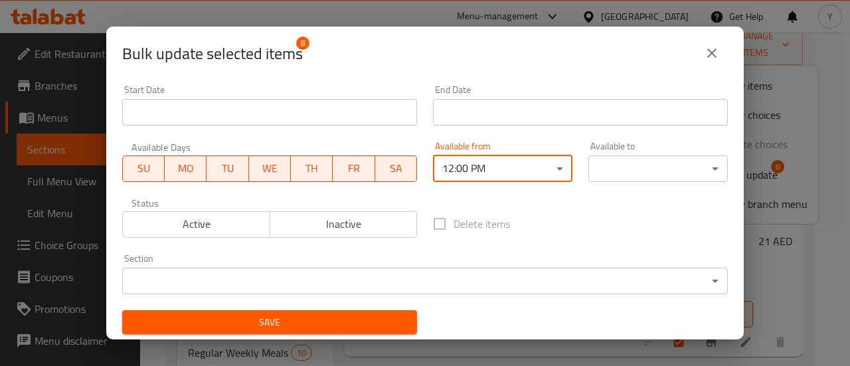
click at [613, 171] on body "​ Menu-management [GEOGRAPHIC_DATA] Get Help Y Edit Restaurant Branches Menus S…" at bounding box center [425, 63] width 850 height 333
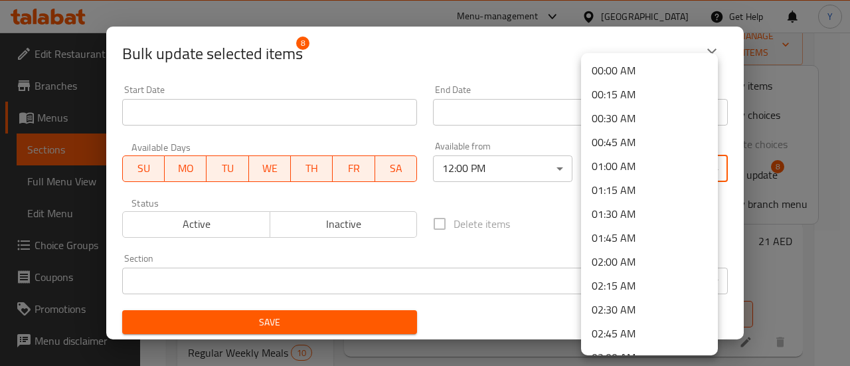
click at [643, 72] on li "00:00 AM" at bounding box center [649, 70] width 137 height 24
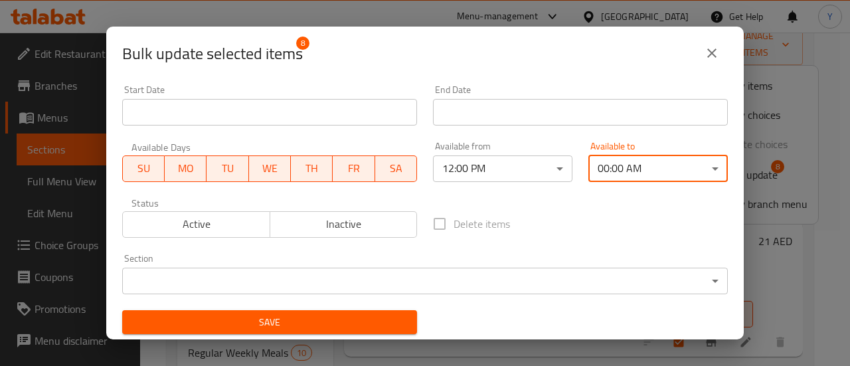
click at [174, 216] on span "Active" at bounding box center [196, 224] width 137 height 19
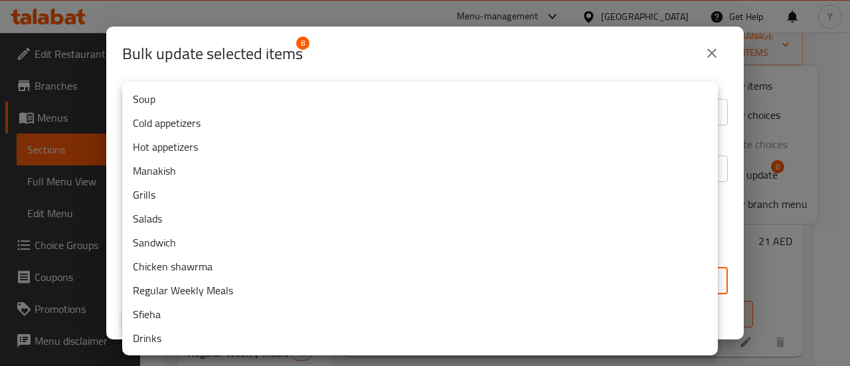
click at [244, 230] on body "​ Menu-management [GEOGRAPHIC_DATA] Get Help Y Edit Restaurant Branches Menus S…" at bounding box center [425, 63] width 850 height 333
click at [373, 62] on div at bounding box center [425, 183] width 850 height 366
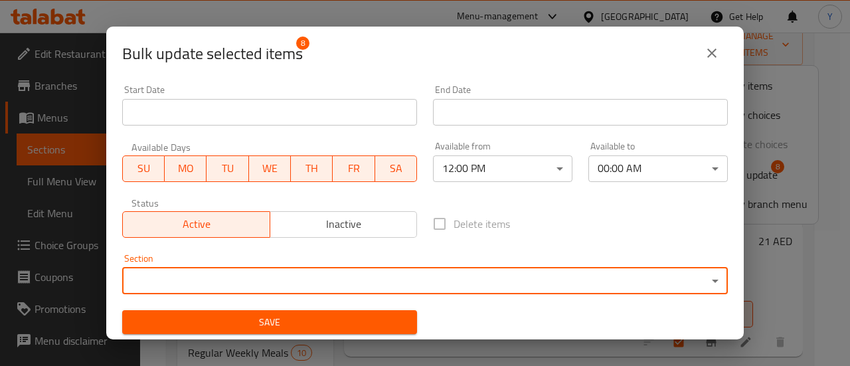
click at [249, 329] on span "Save" at bounding box center [270, 322] width 274 height 17
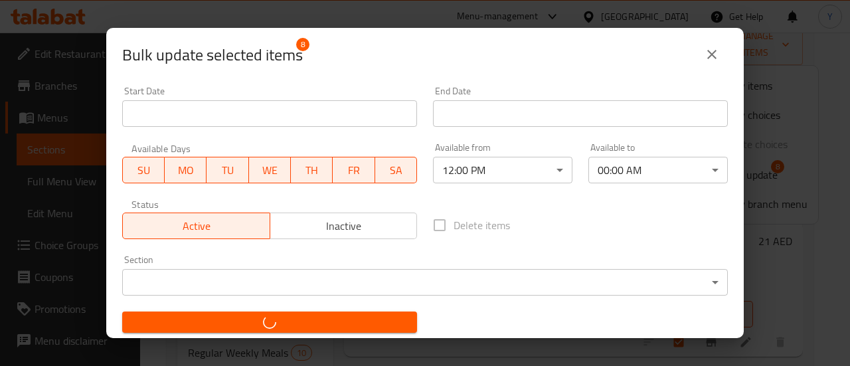
checkbox input "false"
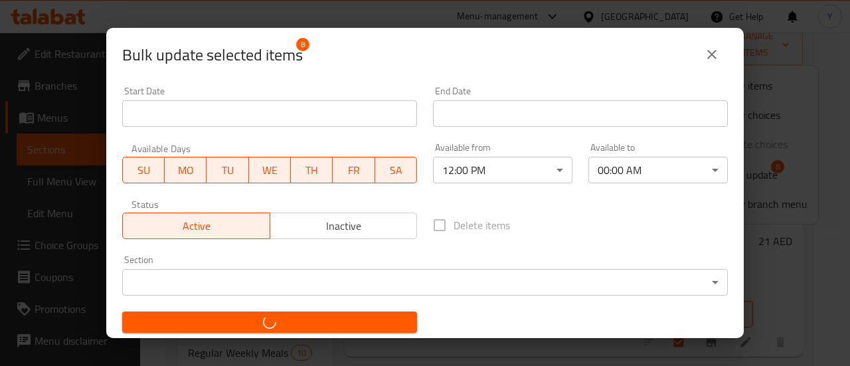
checkbox input "false"
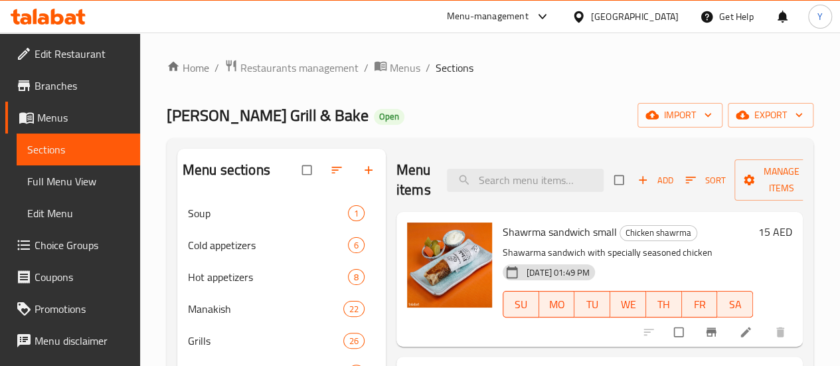
click at [539, 98] on div "Home / Restaurants management / Menus / Sections [PERSON_NAME] Lebanese Grill &…" at bounding box center [490, 311] width 647 height 505
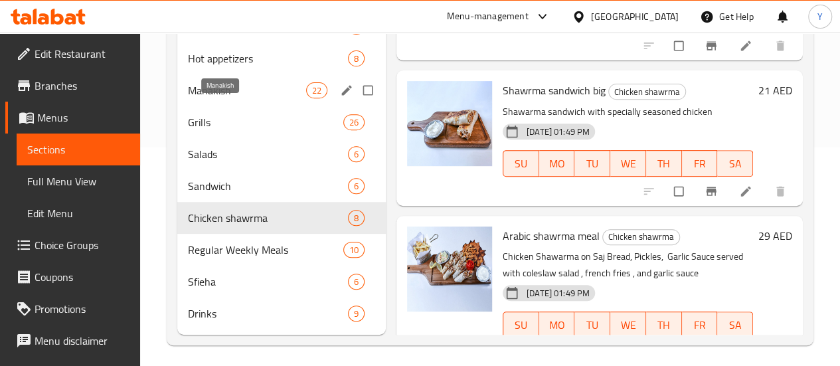
scroll to position [221, 0]
